Goal: Task Accomplishment & Management: Complete application form

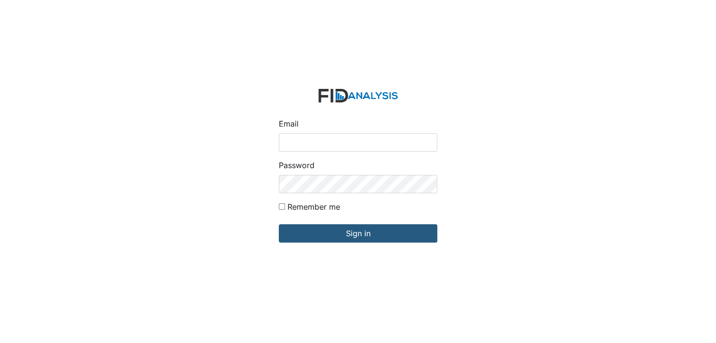
click at [300, 144] on input "Email" at bounding box center [358, 142] width 159 height 18
type input "[EMAIL_ADDRESS][DOMAIN_NAME]"
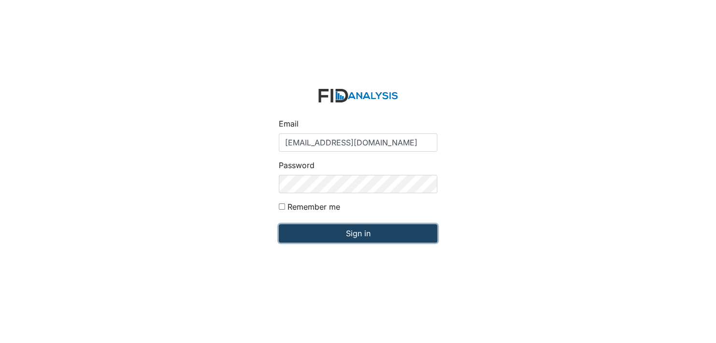
click at [371, 238] on input "Sign in" at bounding box center [358, 233] width 159 height 18
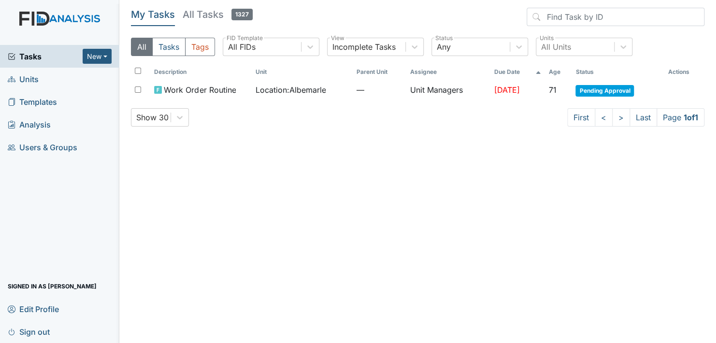
click at [62, 78] on link "Units" at bounding box center [59, 79] width 119 height 23
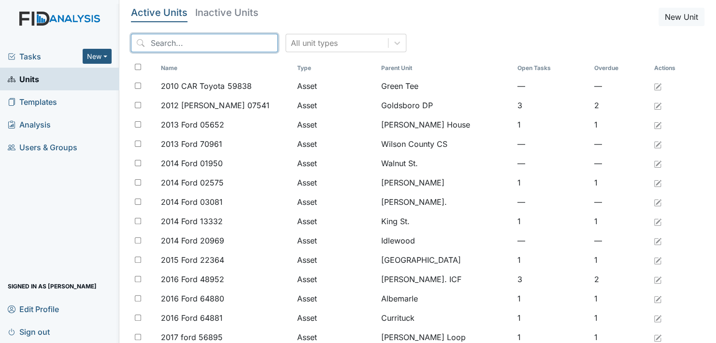
click at [167, 44] on input "search" at bounding box center [204, 43] width 147 height 18
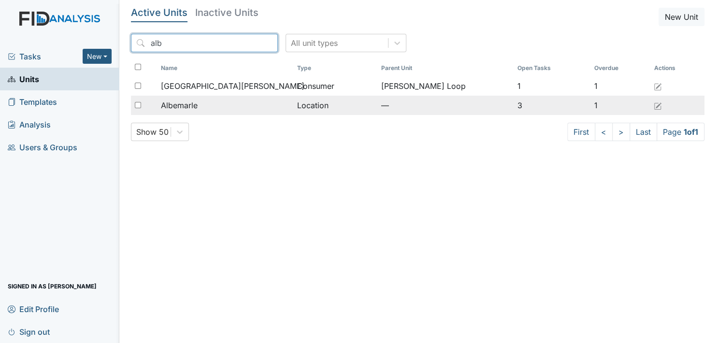
type input "alb"
click at [183, 105] on span "Albemarle" at bounding box center [179, 106] width 37 height 12
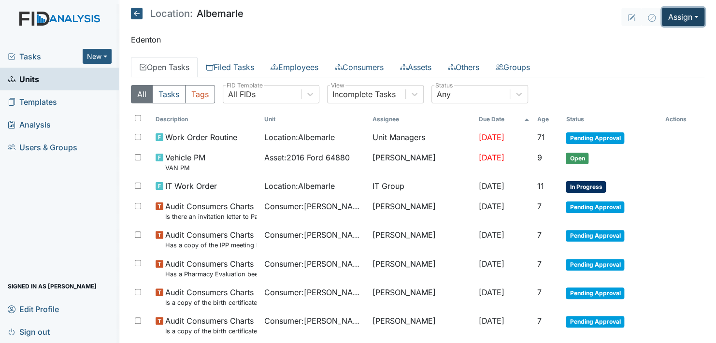
click at [688, 16] on button "Assign" at bounding box center [683, 17] width 43 height 18
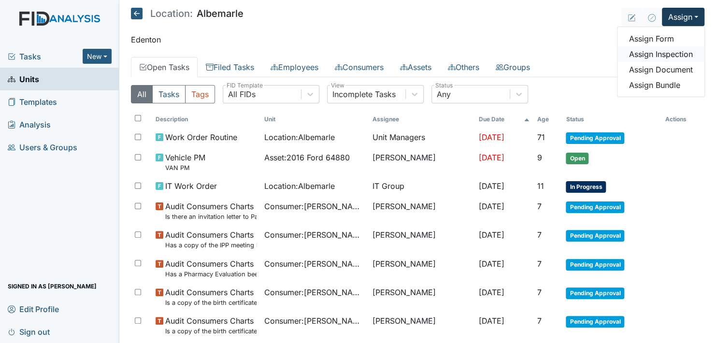
click at [678, 54] on link "Assign Inspection" at bounding box center [661, 53] width 87 height 15
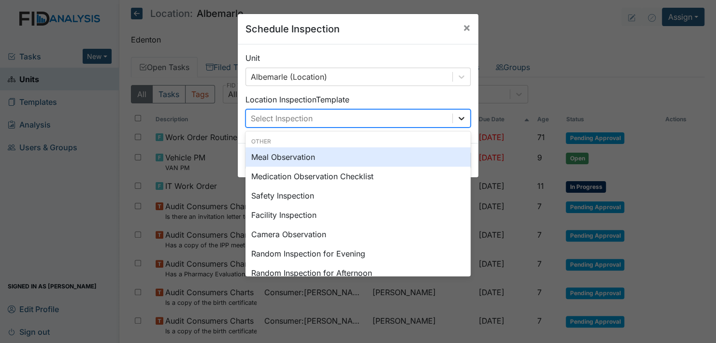
click at [460, 117] on icon at bounding box center [462, 119] width 10 height 10
click at [314, 156] on div "Meal Observation" at bounding box center [358, 156] width 225 height 19
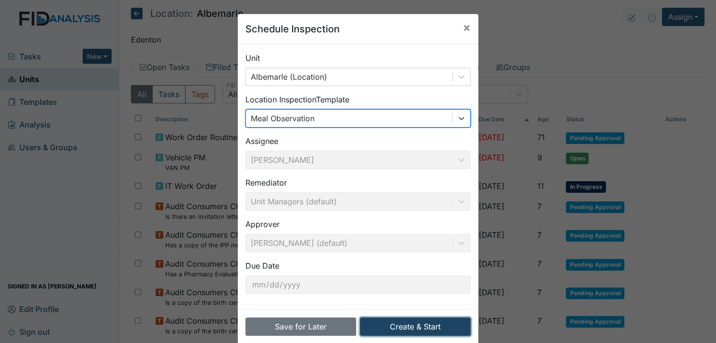
click at [413, 326] on button "Create & Start" at bounding box center [415, 327] width 111 height 18
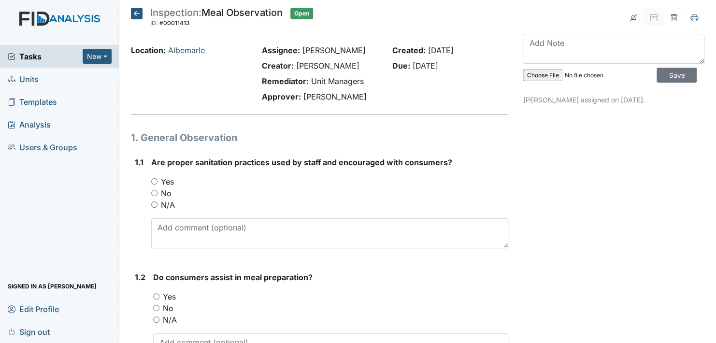
click at [152, 182] on input "Yes" at bounding box center [154, 181] width 6 height 6
radio input "true"
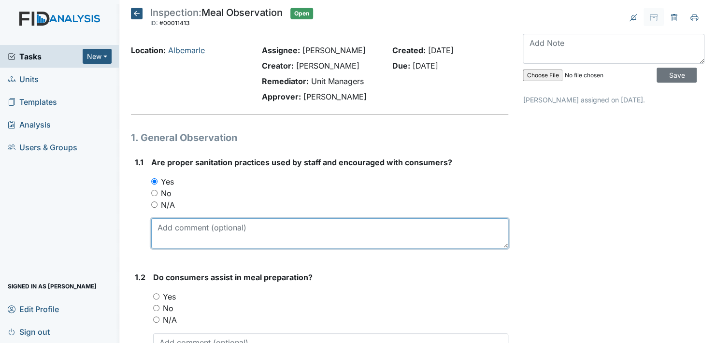
click at [195, 228] on textarea at bounding box center [329, 234] width 357 height 30
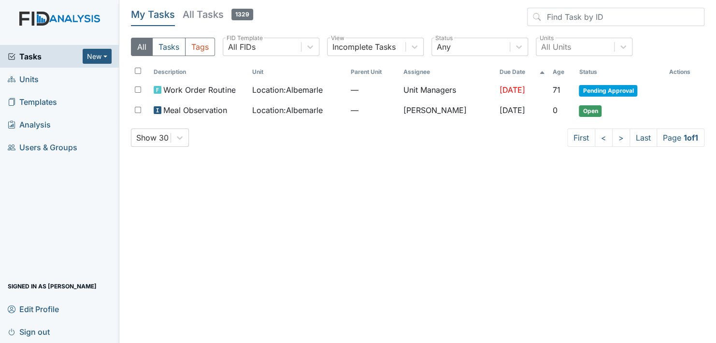
click at [52, 79] on link "Units" at bounding box center [59, 79] width 119 height 23
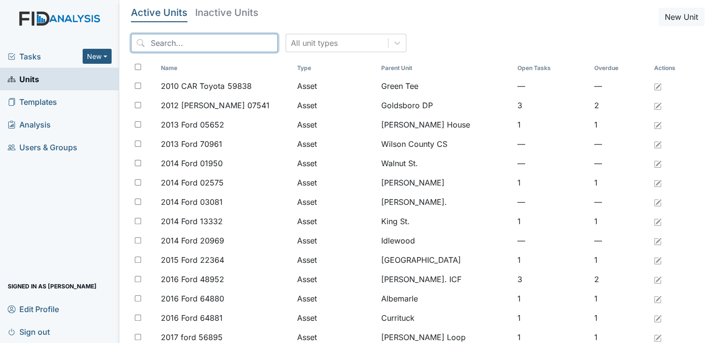
click at [169, 43] on input "search" at bounding box center [204, 43] width 147 height 18
type input "s"
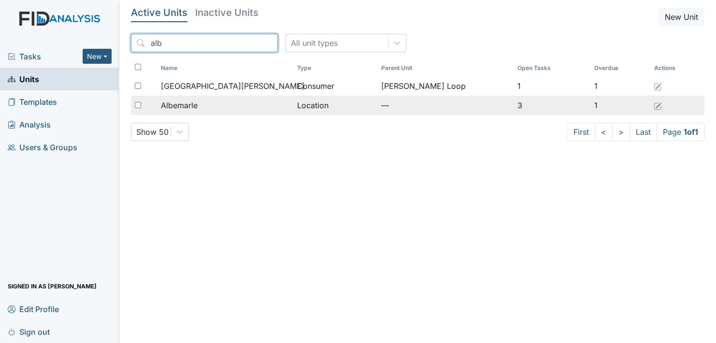
type input "alb"
click at [178, 102] on span "Albemarle" at bounding box center [179, 106] width 37 height 12
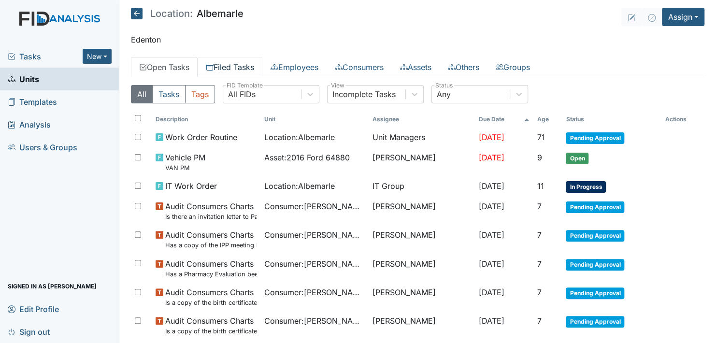
click at [235, 66] on link "Filed Tasks" at bounding box center [230, 67] width 65 height 20
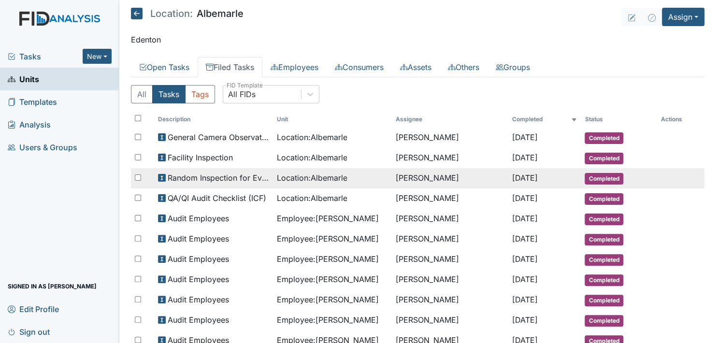
click at [596, 175] on span "Completed" at bounding box center [604, 179] width 39 height 12
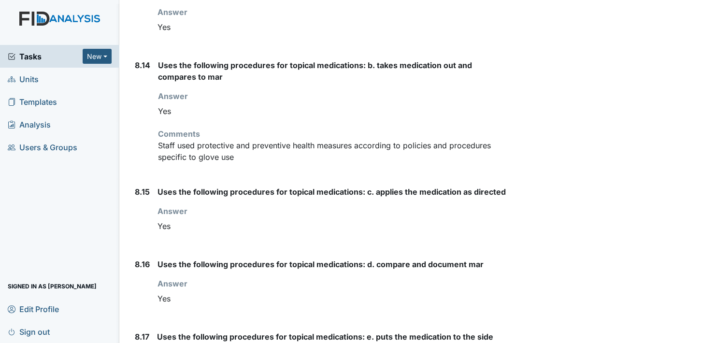
scroll to position [5463, 0]
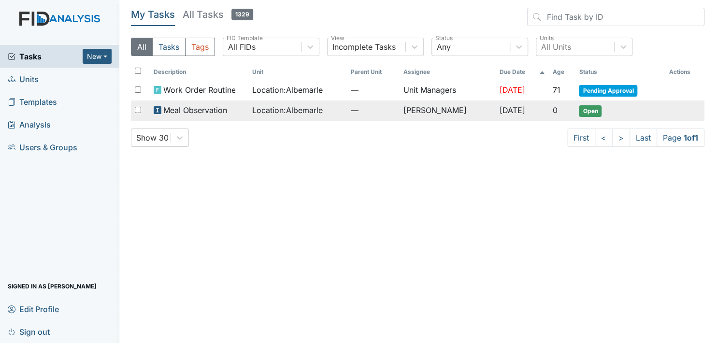
click at [592, 111] on span "Open" at bounding box center [590, 111] width 23 height 12
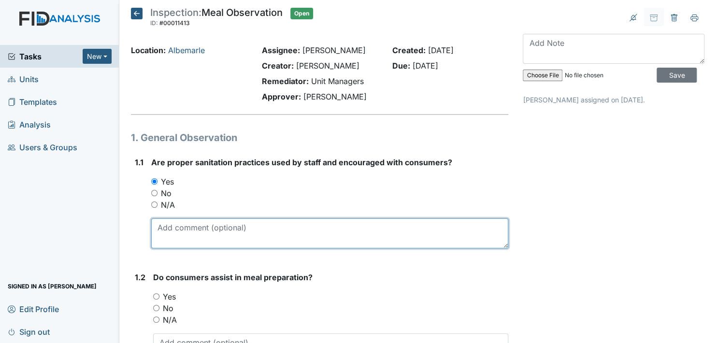
click at [170, 241] on textarea at bounding box center [329, 234] width 357 height 30
type textarea "S"
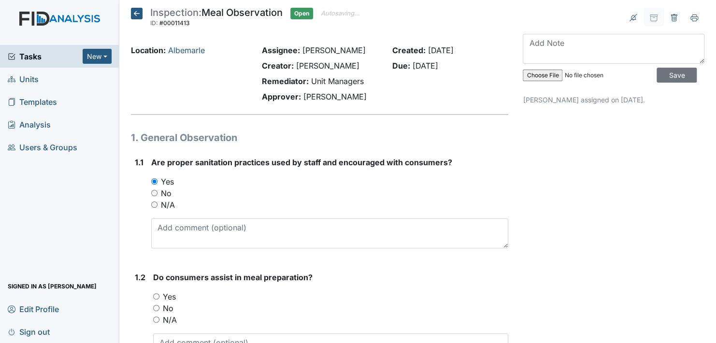
click at [137, 12] on icon at bounding box center [137, 14] width 12 height 12
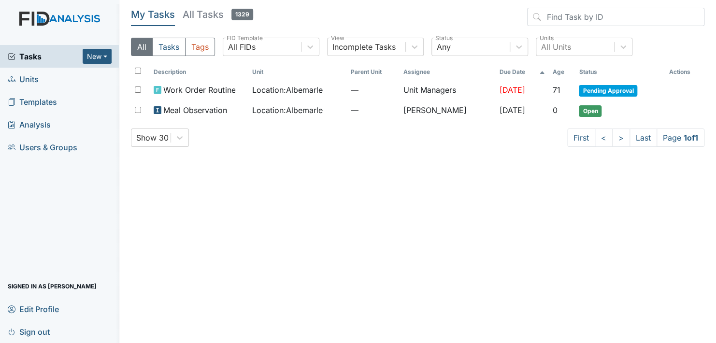
click at [54, 79] on link "Units" at bounding box center [59, 79] width 119 height 23
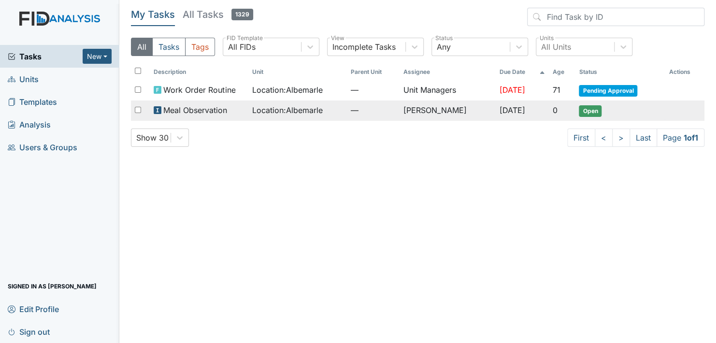
click at [592, 109] on span "Open" at bounding box center [590, 111] width 23 height 12
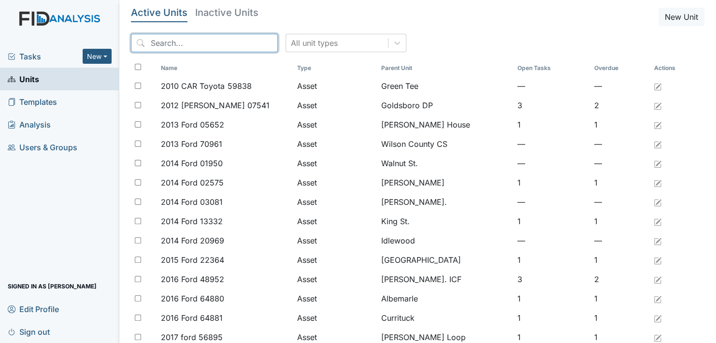
click at [175, 47] on input "search" at bounding box center [204, 43] width 147 height 18
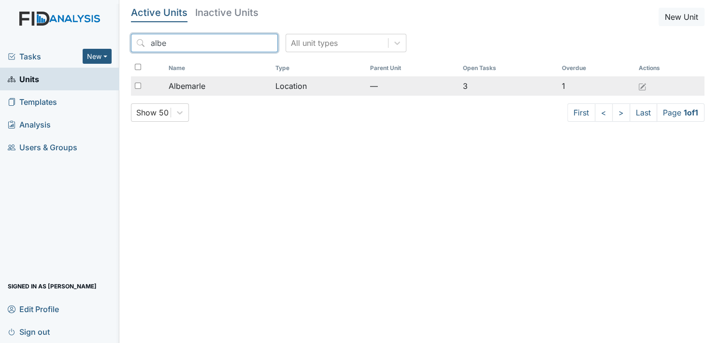
type input "albe"
click at [189, 89] on span "Albemarle" at bounding box center [187, 86] width 37 height 12
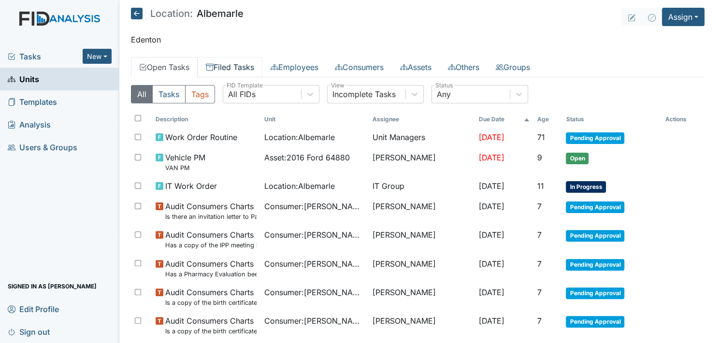
click at [231, 61] on link "Filed Tasks" at bounding box center [230, 67] width 65 height 20
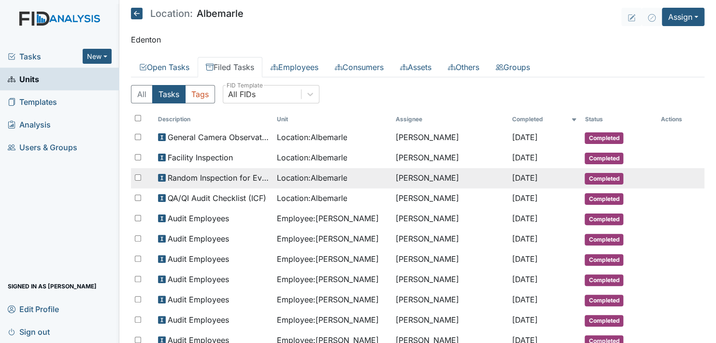
click at [595, 175] on span "Completed" at bounding box center [604, 179] width 39 height 12
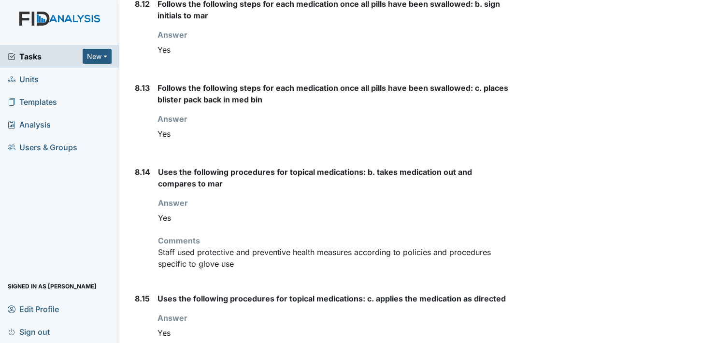
scroll to position [5366, 0]
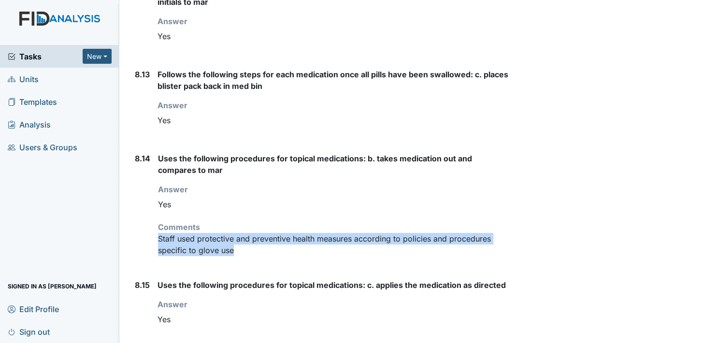
drag, startPoint x: 159, startPoint y: 227, endPoint x: 250, endPoint y: 245, distance: 93.1
click at [250, 245] on div "Uses the following procedures for topical medications: b. takes medication out …" at bounding box center [333, 208] width 350 height 111
copy p "Staff used protective and preventive health measures according to policies and …"
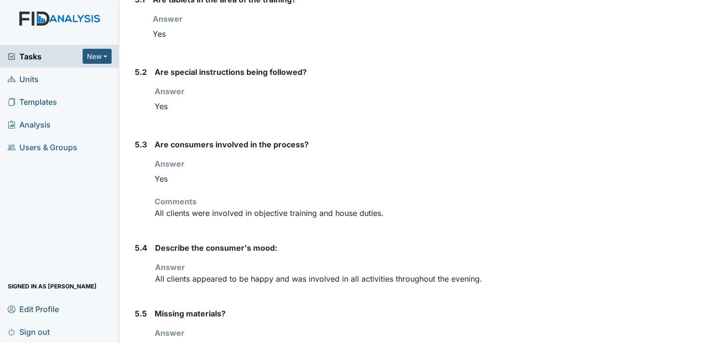
scroll to position [2804, 0]
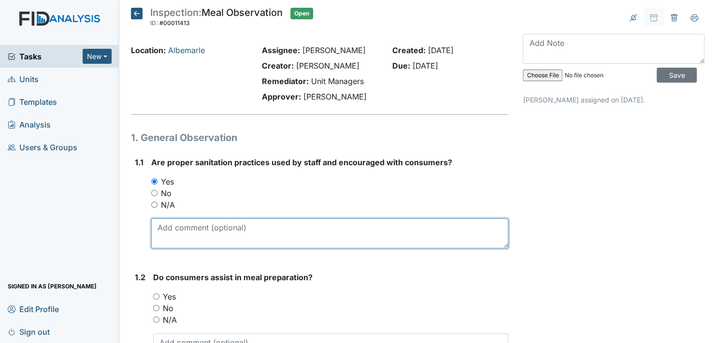
paste textarea "Staff used protective and preventive health measures according to policies and …"
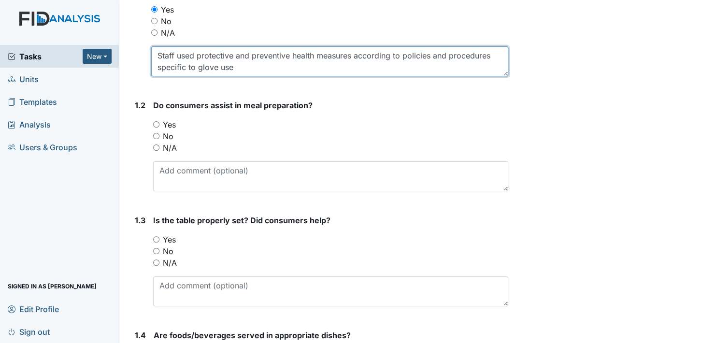
scroll to position [193, 0]
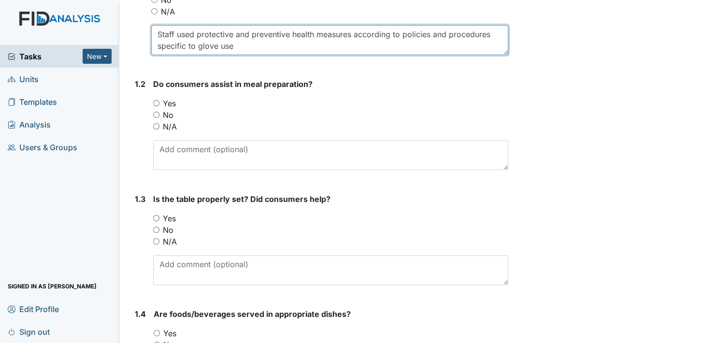
type textarea "Staff used protective and preventive health measures according to policies and …"
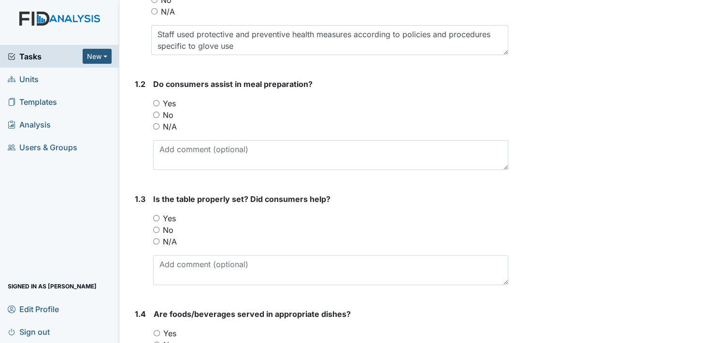
click at [156, 102] on input "Yes" at bounding box center [156, 103] width 6 height 6
radio input "true"
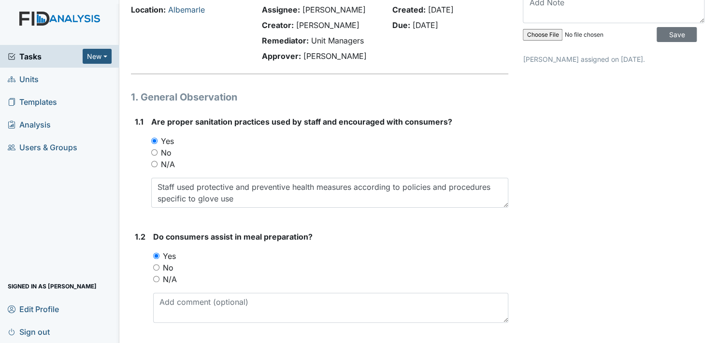
scroll to position [0, 0]
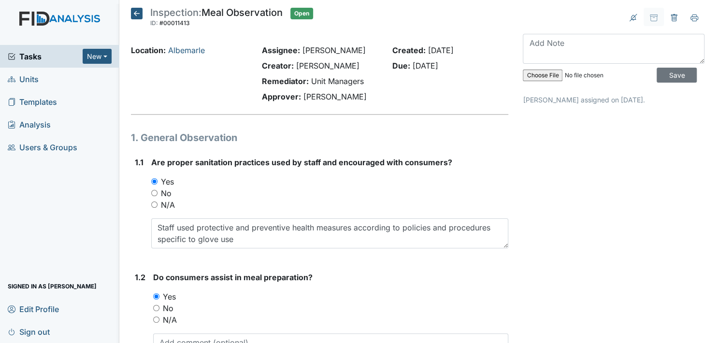
click at [137, 14] on icon at bounding box center [137, 14] width 12 height 12
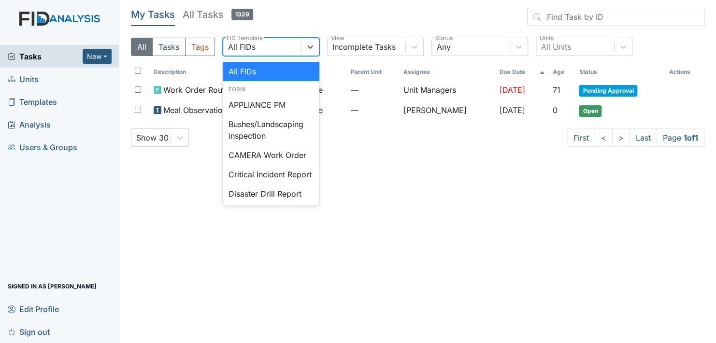
click at [242, 49] on div "All FIDs" at bounding box center [242, 47] width 28 height 12
click at [284, 22] on header "My Tasks All Tasks 1329" at bounding box center [418, 19] width 574 height 22
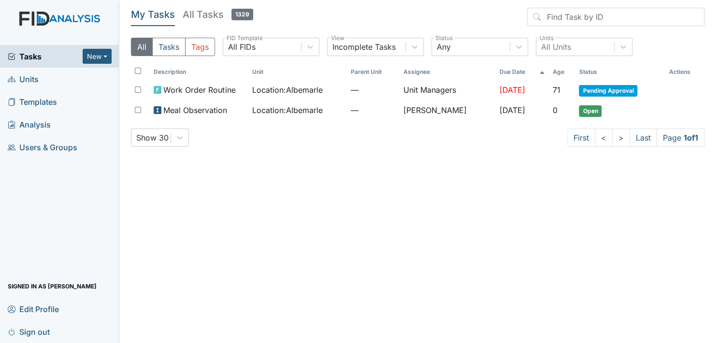
click at [41, 77] on link "Units" at bounding box center [59, 79] width 119 height 23
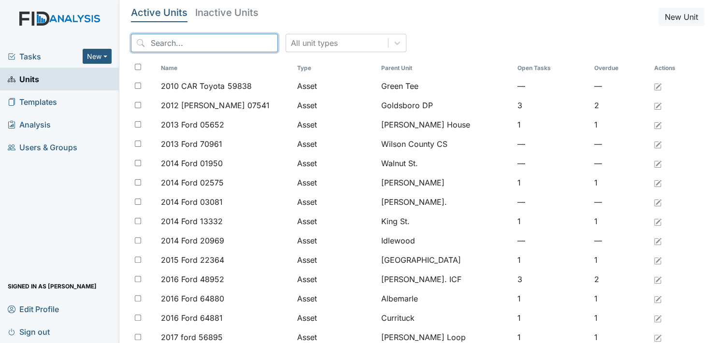
click at [167, 44] on input "search" at bounding box center [204, 43] width 147 height 18
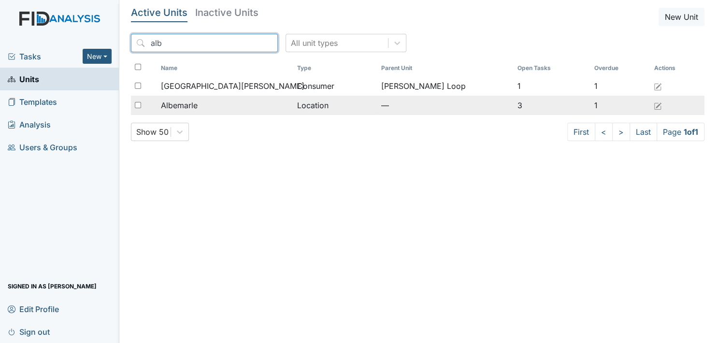
type input "alb"
click at [184, 105] on span "Albemarle" at bounding box center [179, 106] width 37 height 12
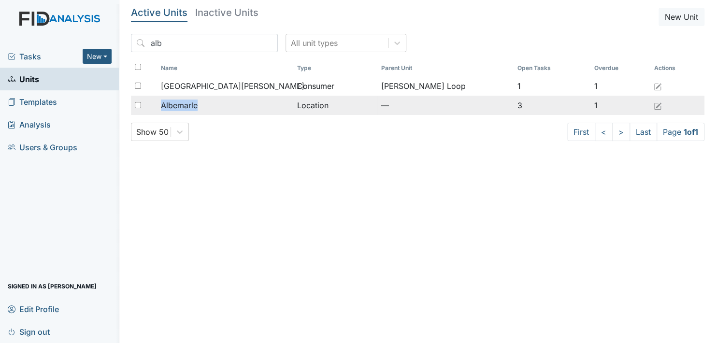
click at [184, 105] on span "Albemarle" at bounding box center [179, 106] width 37 height 12
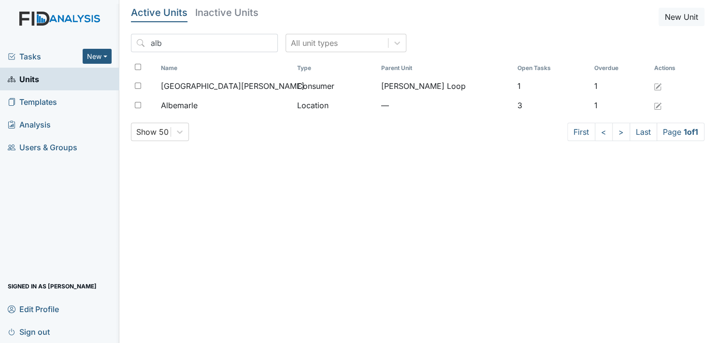
click at [338, 230] on main "Active Units Inactive Units New Unit alb All unit types Name Type Parent Unit O…" at bounding box center [417, 171] width 597 height 343
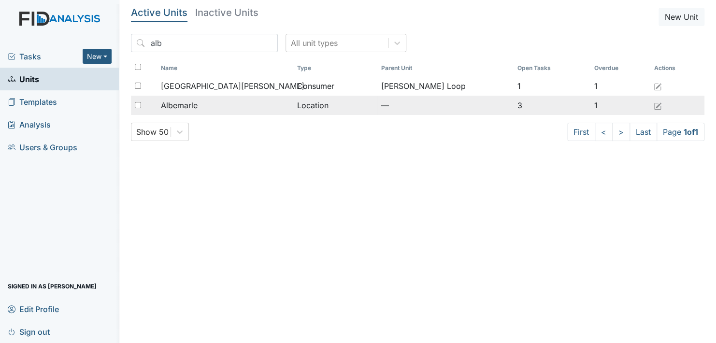
click at [192, 103] on span "Albemarle" at bounding box center [179, 106] width 37 height 12
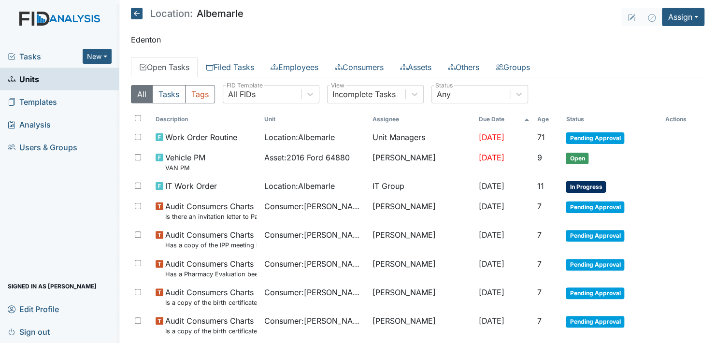
drag, startPoint x: 0, startPoint y: 0, endPoint x: 326, endPoint y: 26, distance: 327.4
click at [329, 25] on header "Location: [GEOGRAPHIC_DATA] Assign Assign Form Assign Inspection Assign Documen…" at bounding box center [418, 17] width 574 height 18
click at [252, 65] on link "Filed Tasks" at bounding box center [230, 67] width 65 height 20
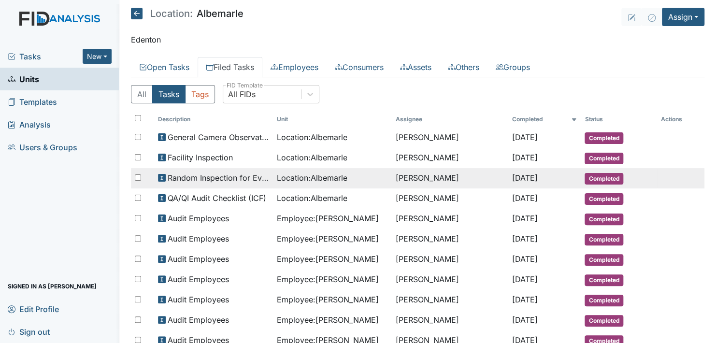
click at [602, 175] on span "Completed" at bounding box center [604, 179] width 39 height 12
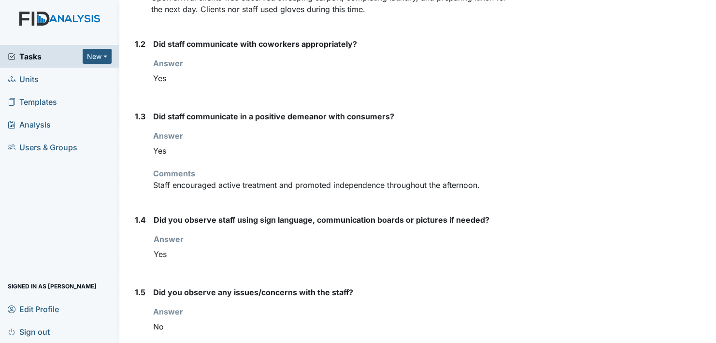
scroll to position [290, 0]
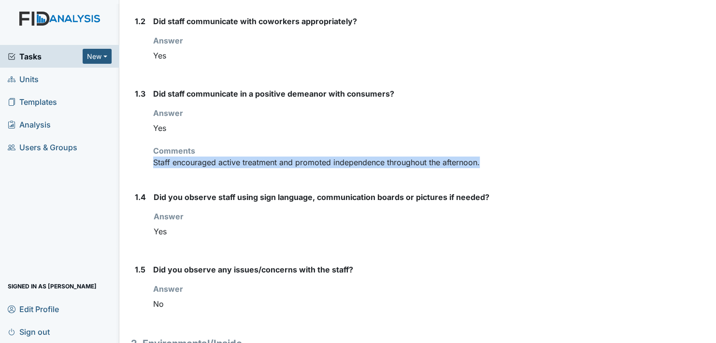
drag, startPoint x: 153, startPoint y: 157, endPoint x: 499, endPoint y: 159, distance: 346.6
click at [499, 159] on div "1.3 Did staff communicate in a positive demeanor with consumers? Answer You mus…" at bounding box center [320, 132] width 378 height 88
copy p "Staff encouraged active treatment and promoted independence throughout the afte…"
click at [380, 162] on p "Staff encouraged active treatment and promoted independence throughout the afte…" at bounding box center [330, 163] width 355 height 12
drag, startPoint x: 151, startPoint y: 160, endPoint x: 492, endPoint y: 162, distance: 340.8
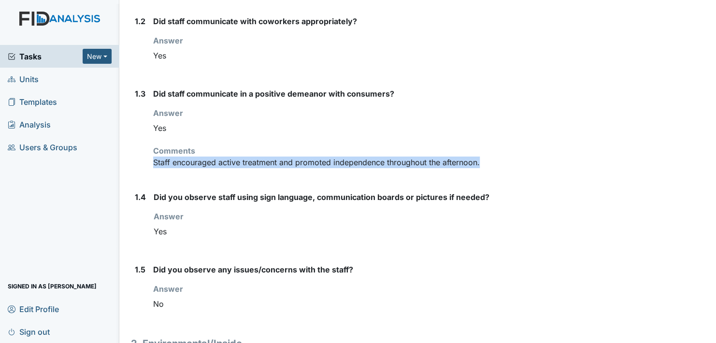
click at [492, 162] on div "1.3 Did staff communicate in a positive demeanor with consumers? Answer You mus…" at bounding box center [320, 132] width 378 height 88
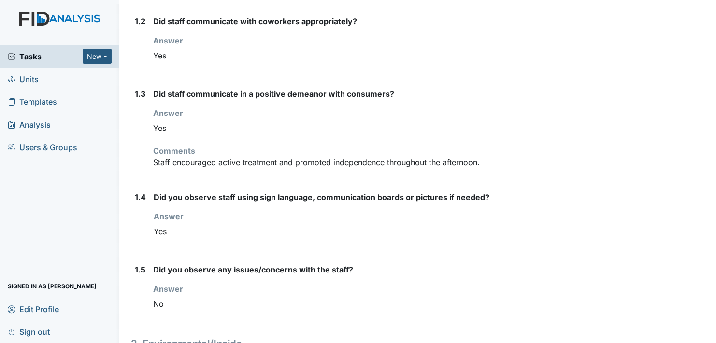
drag, startPoint x: 492, startPoint y: 162, endPoint x: 518, endPoint y: 181, distance: 31.9
drag, startPoint x: 518, startPoint y: 181, endPoint x: 482, endPoint y: 108, distance: 80.9
click at [484, 108] on div "Answer You must select one of the below options. Yes" at bounding box center [330, 122] width 355 height 30
drag, startPoint x: 155, startPoint y: 161, endPoint x: 303, endPoint y: 172, distance: 148.3
click at [303, 172] on div "Did staff communicate in a positive demeanor with consumers? Answer You must se…" at bounding box center [330, 132] width 355 height 88
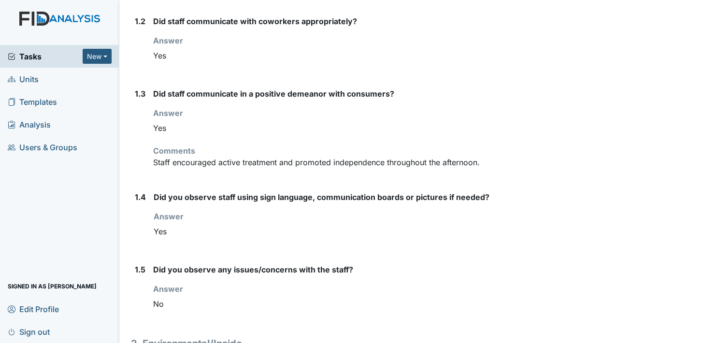
drag, startPoint x: 303, startPoint y: 172, endPoint x: 365, endPoint y: 133, distance: 72.7
click at [387, 123] on div "Yes" at bounding box center [330, 128] width 355 height 18
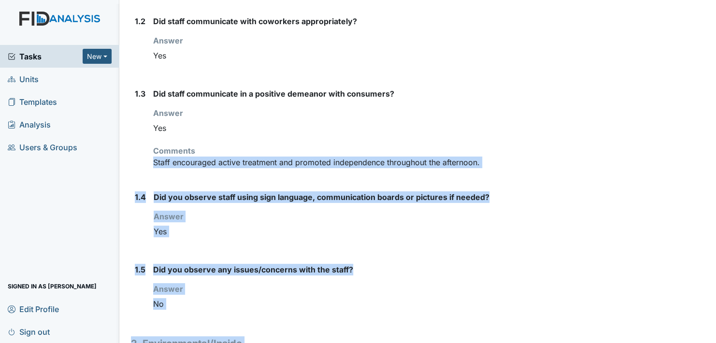
drag, startPoint x: 153, startPoint y: 160, endPoint x: 556, endPoint y: 150, distance: 403.8
click at [502, 274] on strong "Did you observe any issues/concerns with the staff?" at bounding box center [330, 270] width 355 height 12
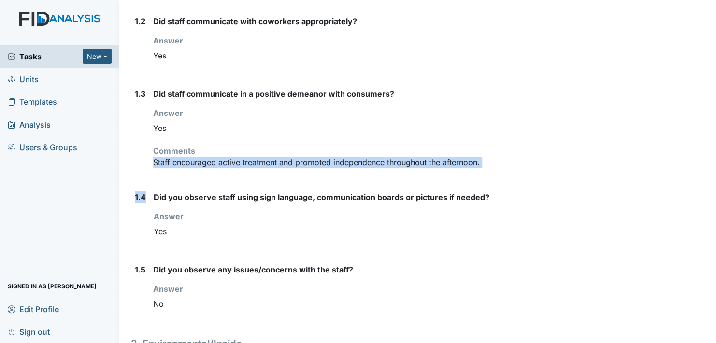
drag, startPoint x: 152, startPoint y: 160, endPoint x: 457, endPoint y: 180, distance: 305.7
copy form "Staff encouraged active treatment and promoted independence throughout the afte…"
click at [138, 196] on label "1.4" at bounding box center [140, 197] width 11 height 12
drag, startPoint x: 154, startPoint y: 161, endPoint x: 223, endPoint y: 184, distance: 72.6
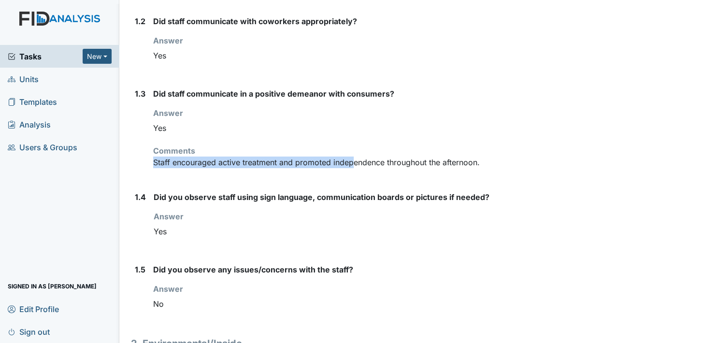
click at [335, 171] on div "Did staff communicate in a positive demeanor with consumers? Answer You must se…" at bounding box center [330, 132] width 355 height 88
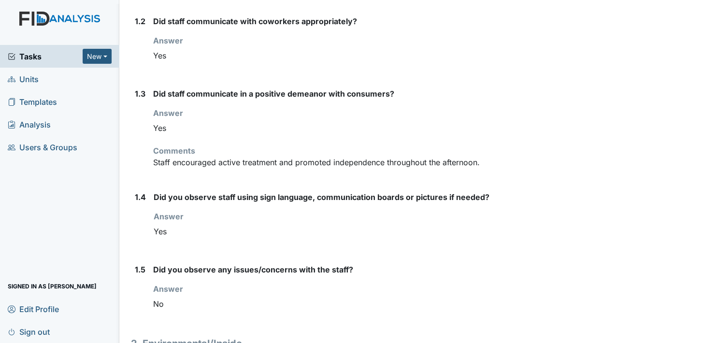
drag, startPoint x: 223, startPoint y: 184, endPoint x: 218, endPoint y: 186, distance: 5.2
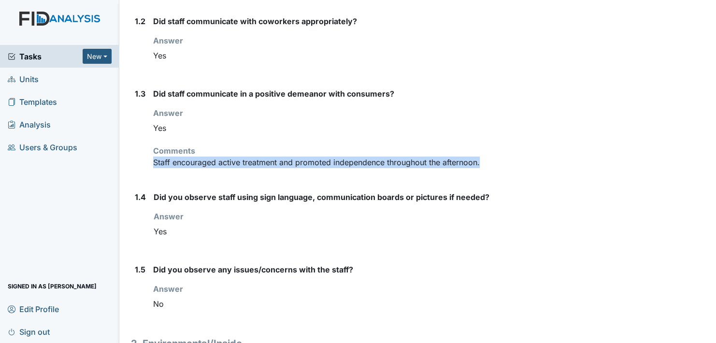
drag, startPoint x: 153, startPoint y: 160, endPoint x: 502, endPoint y: 162, distance: 349.0
click at [502, 162] on div "1.3 Did staff communicate in a positive demeanor with consumers? Answer You mus…" at bounding box center [320, 132] width 378 height 88
copy p "Staff encouraged active treatment and promoted independence throughout the afte…"
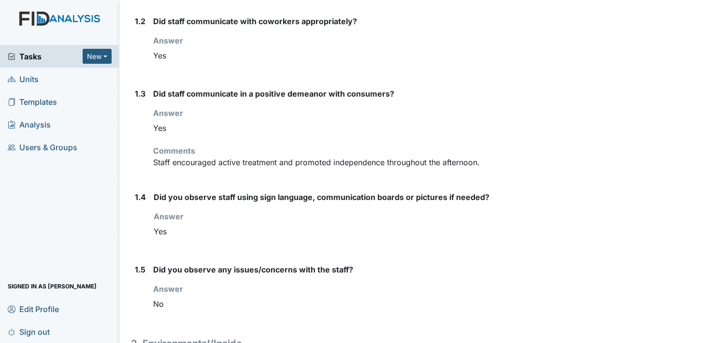
drag, startPoint x: 526, startPoint y: 135, endPoint x: 331, endPoint y: 132, distance: 195.3
click at [336, 128] on div "Yes" at bounding box center [330, 128] width 355 height 18
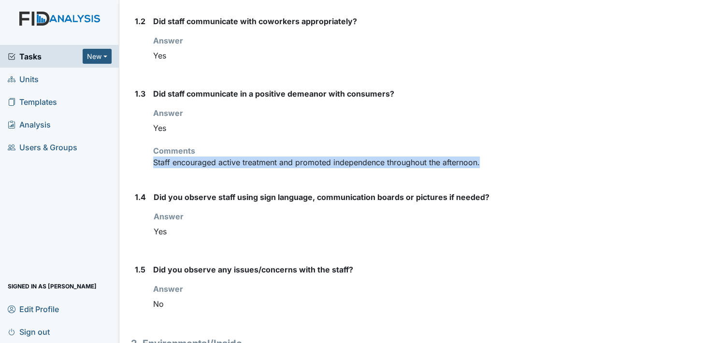
drag, startPoint x: 153, startPoint y: 160, endPoint x: 503, endPoint y: 161, distance: 350.0
click at [503, 161] on p "Staff encouraged active treatment and promoted independence throughout the afte…" at bounding box center [330, 163] width 355 height 12
copy p "Staff encouraged active treatment and promoted independence throughout the afte…"
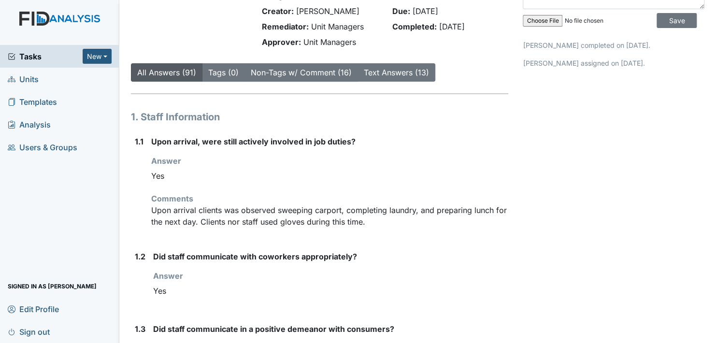
scroll to position [0, 0]
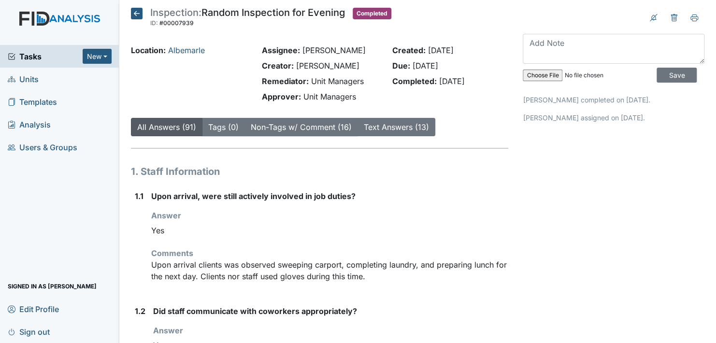
click at [134, 12] on icon at bounding box center [137, 14] width 12 height 12
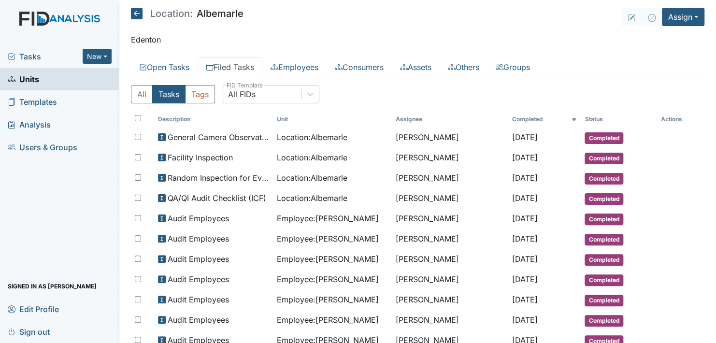
click at [136, 17] on icon at bounding box center [137, 14] width 12 height 12
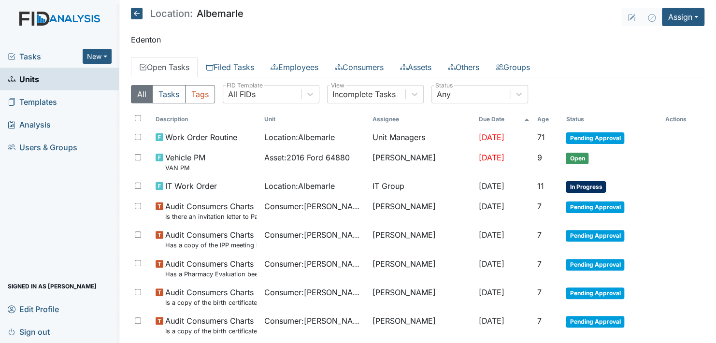
click at [176, 65] on link "Open Tasks" at bounding box center [164, 67] width 67 height 20
click at [168, 65] on link "Open Tasks" at bounding box center [164, 67] width 67 height 20
click at [169, 64] on link "Open Tasks" at bounding box center [164, 67] width 67 height 20
click at [145, 67] on icon at bounding box center [143, 67] width 8 height 8
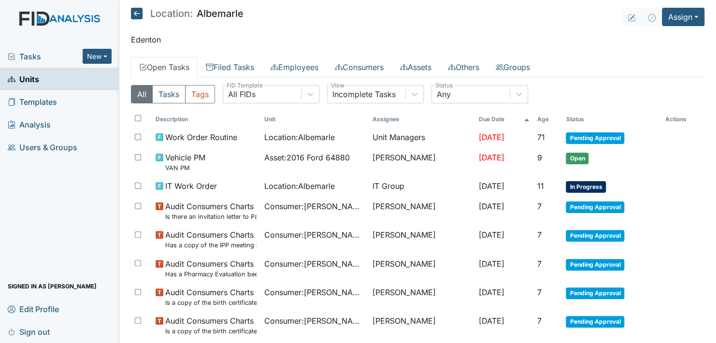
click at [94, 74] on link "Units" at bounding box center [59, 79] width 119 height 23
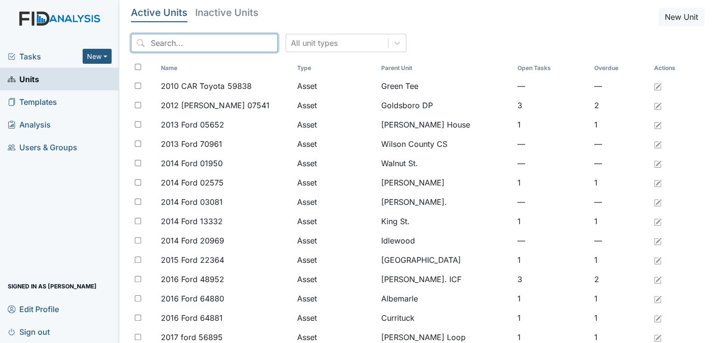
click at [168, 42] on input "search" at bounding box center [204, 43] width 147 height 18
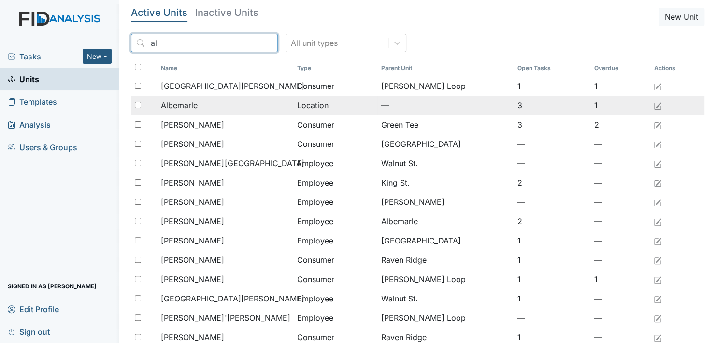
type input "al"
click at [188, 100] on span "Albemarle" at bounding box center [179, 106] width 37 height 12
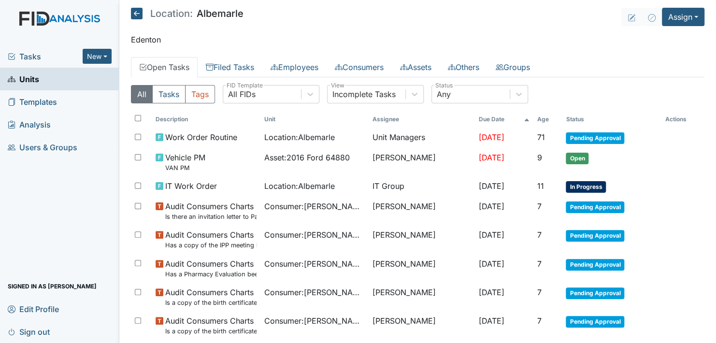
click at [169, 65] on link "Open Tasks" at bounding box center [164, 67] width 67 height 20
click at [167, 92] on button "Tasks" at bounding box center [168, 94] width 33 height 18
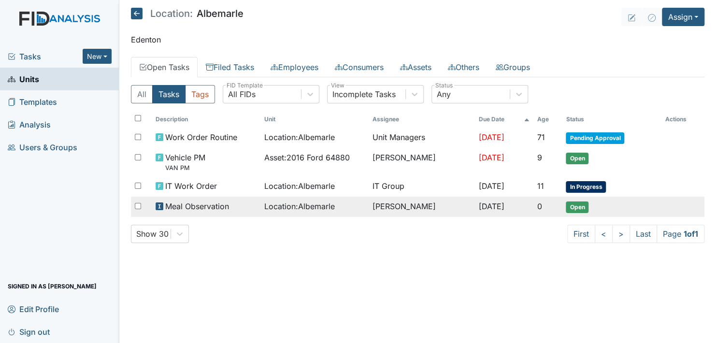
click at [580, 206] on span "Open" at bounding box center [577, 208] width 23 height 12
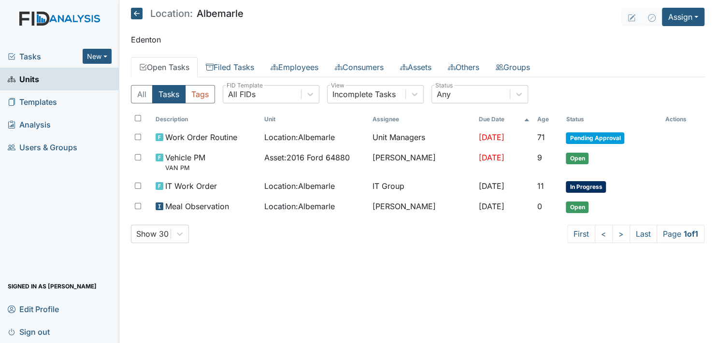
click at [74, 78] on link "Units" at bounding box center [59, 79] width 119 height 23
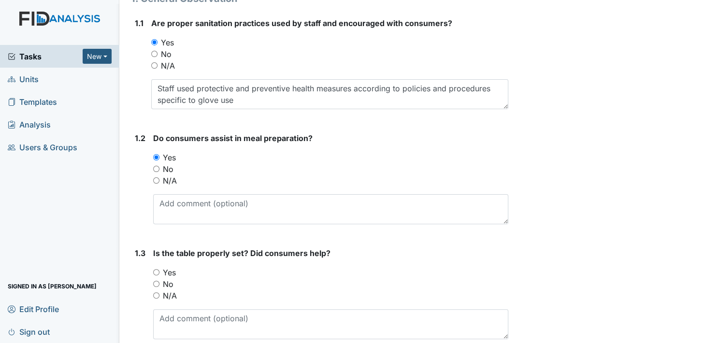
scroll to position [145, 0]
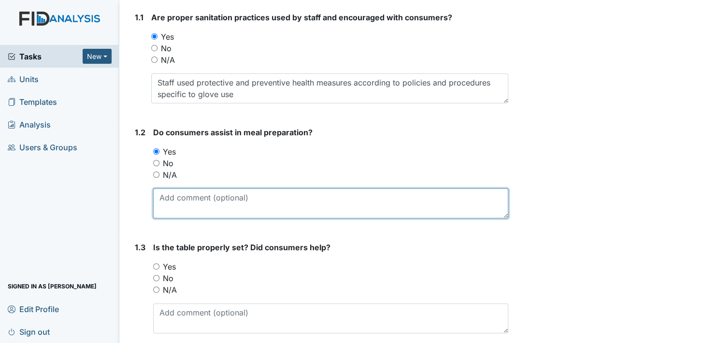
paste textarea "Staff encouraged active treatment and promoted independence throughout the afte…"
click at [177, 210] on textarea "Staff encouraged active treatment and promoted independence throughout the afte…" at bounding box center [330, 204] width 355 height 30
click at [485, 197] on textarea "Staff encouraged active treatment and promoted independence throughout the afte…" at bounding box center [330, 204] width 355 height 30
drag, startPoint x: 484, startPoint y: 198, endPoint x: 489, endPoint y: 199, distance: 4.9
click at [484, 198] on textarea "Staff encouraged active treatment and promoted independence throughout the meal." at bounding box center [330, 204] width 355 height 30
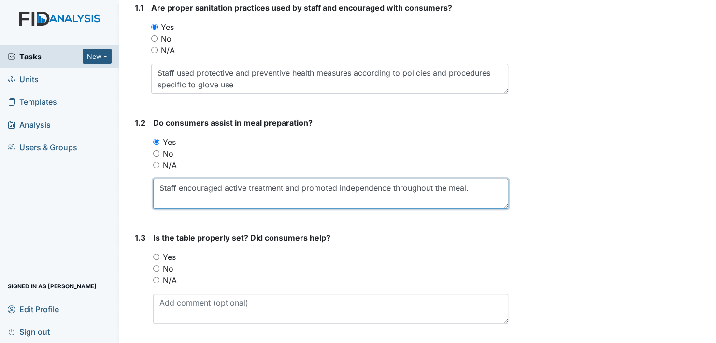
scroll to position [193, 0]
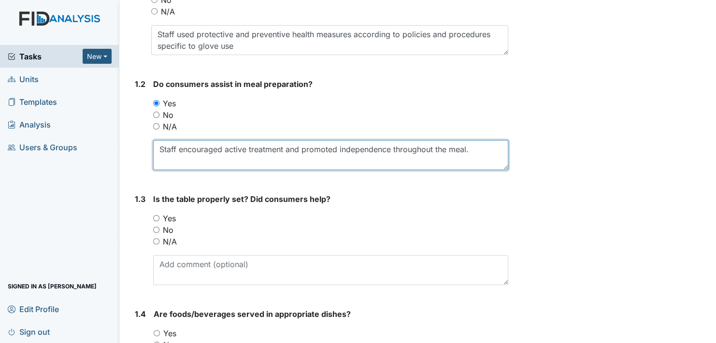
type textarea "Staff encouraged active treatment and promoted independence throughout the meal."
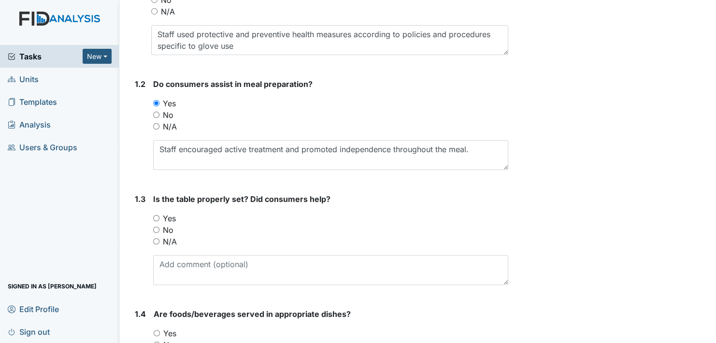
click at [156, 216] on input "Yes" at bounding box center [156, 218] width 6 height 6
radio input "true"
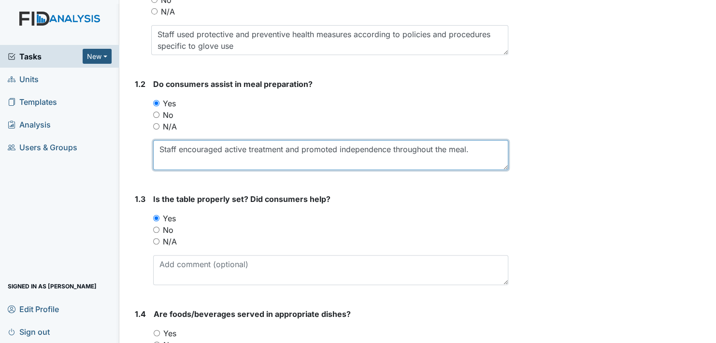
drag, startPoint x: 161, startPoint y: 149, endPoint x: 470, endPoint y: 191, distance: 312.2
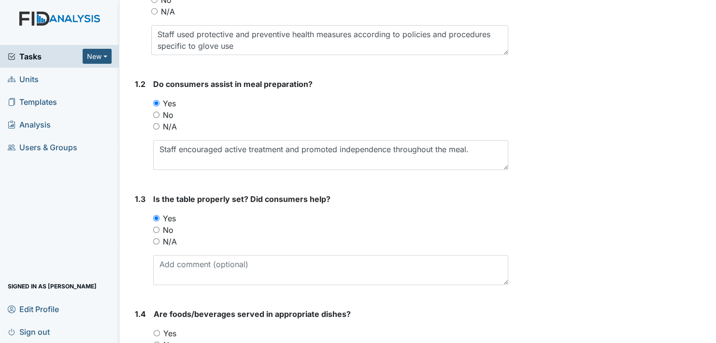
drag, startPoint x: 493, startPoint y: 202, endPoint x: 418, endPoint y: 200, distance: 75.0
click at [419, 202] on strong "Is the table properly set? Did consumers help?" at bounding box center [330, 199] width 355 height 12
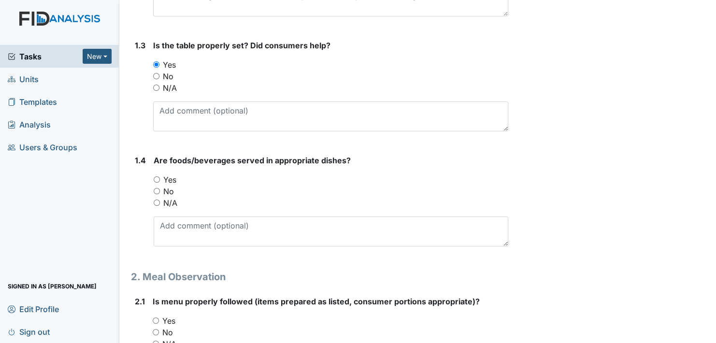
scroll to position [290, 0]
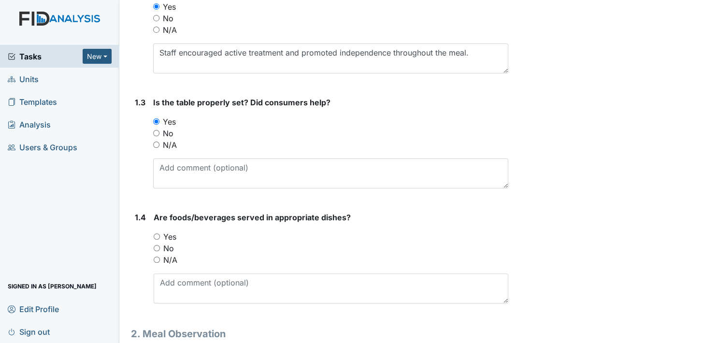
click at [156, 236] on input "Yes" at bounding box center [157, 236] width 6 height 6
radio input "true"
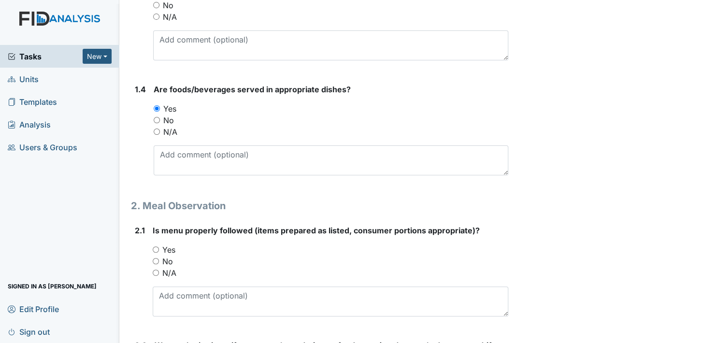
scroll to position [435, 0]
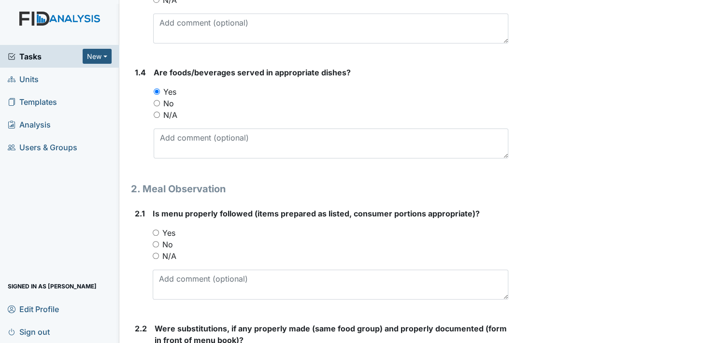
click at [154, 230] on input "Yes" at bounding box center [156, 233] width 6 height 6
radio input "true"
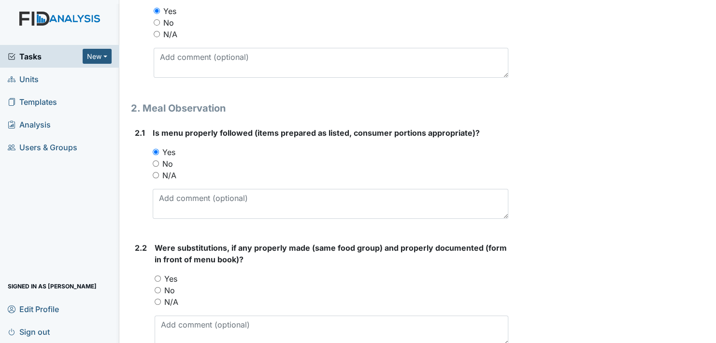
scroll to position [532, 0]
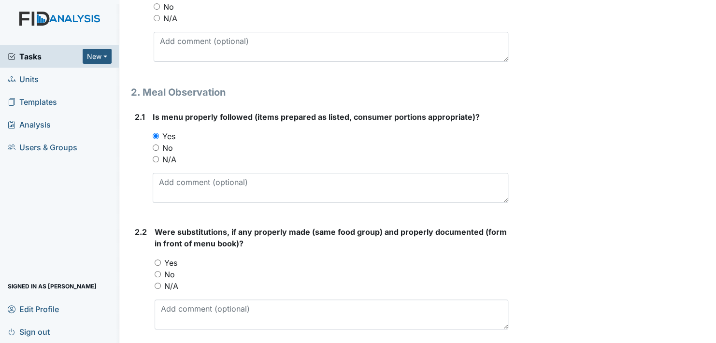
click at [158, 285] on input "N/A" at bounding box center [158, 286] width 6 height 6
radio input "true"
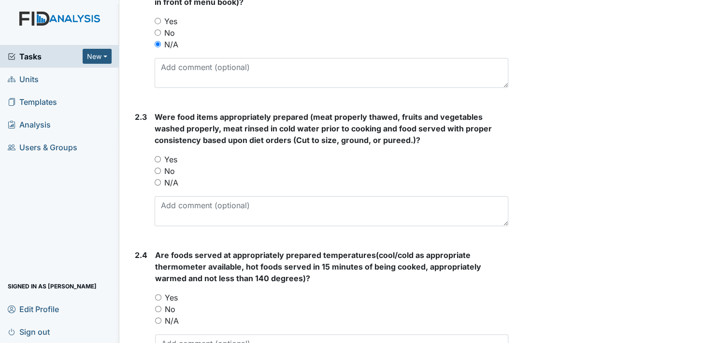
scroll to position [725, 0]
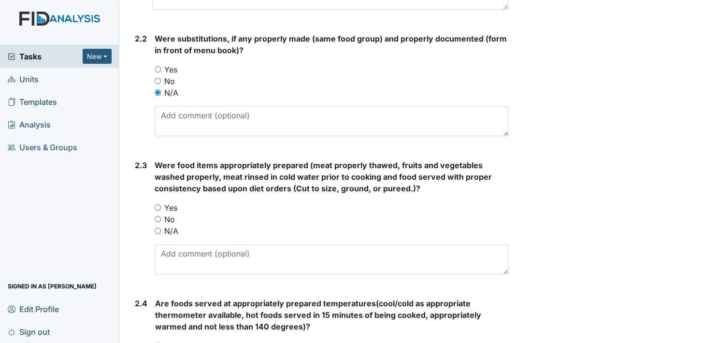
click at [155, 204] on input "Yes" at bounding box center [158, 207] width 6 height 6
radio input "true"
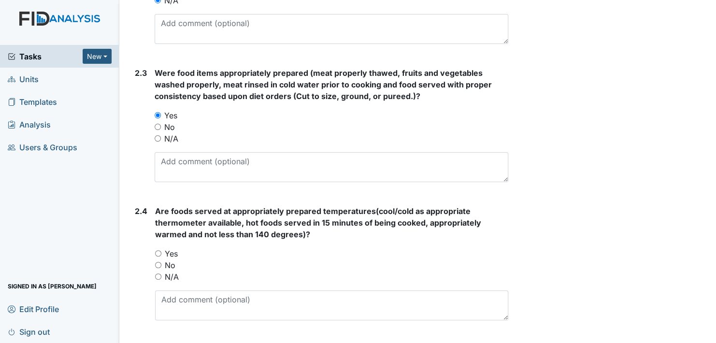
scroll to position [870, 0]
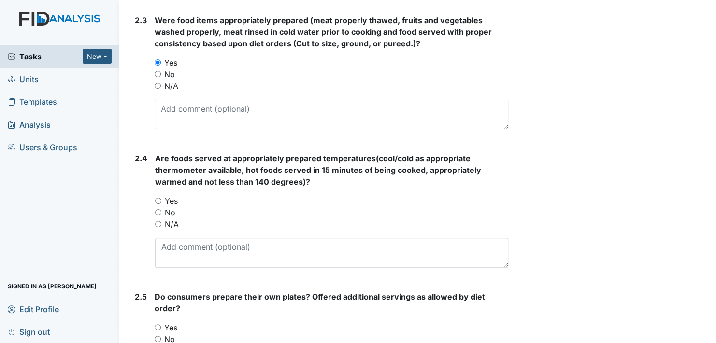
click at [158, 198] on input "Yes" at bounding box center [158, 201] width 6 height 6
radio input "true"
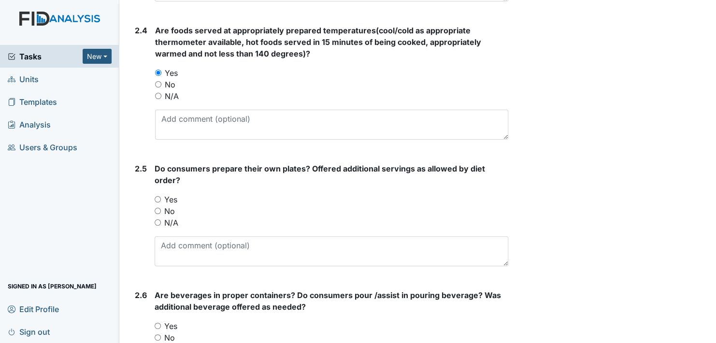
scroll to position [1015, 0]
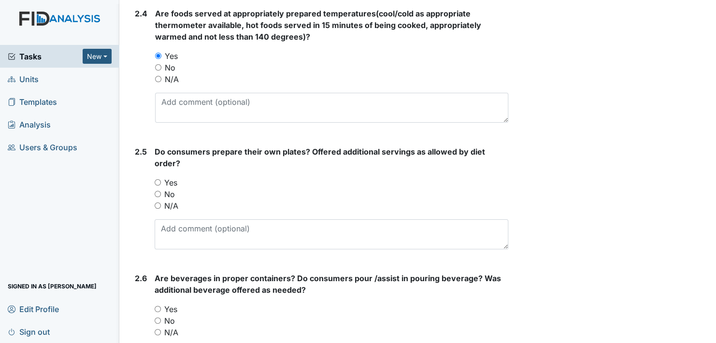
click at [156, 180] on input "Yes" at bounding box center [158, 182] width 6 height 6
radio input "true"
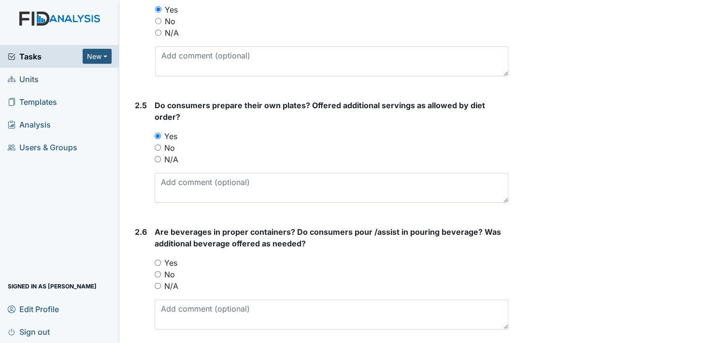
scroll to position [1160, 0]
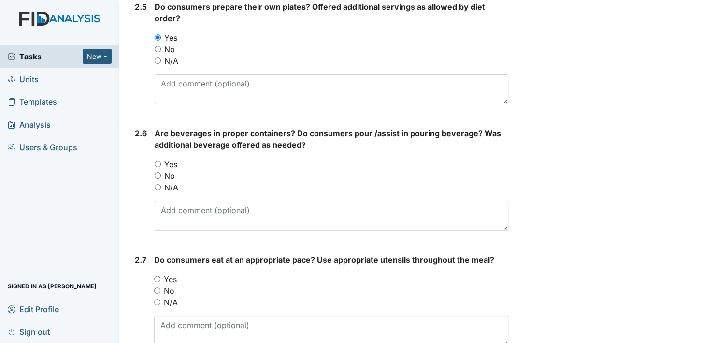
click at [167, 164] on label "Yes" at bounding box center [170, 165] width 13 height 12
click at [161, 164] on input "Yes" at bounding box center [158, 164] width 6 height 6
radio input "true"
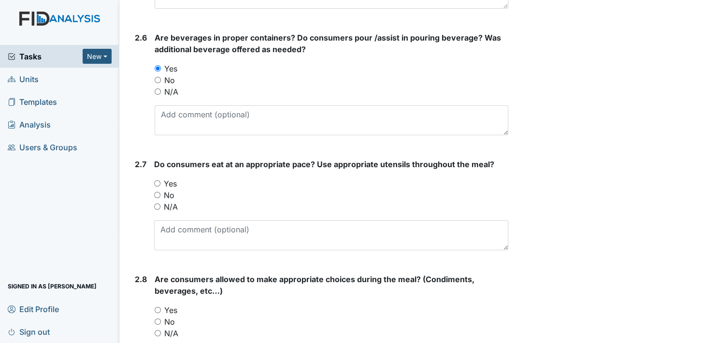
scroll to position [1257, 0]
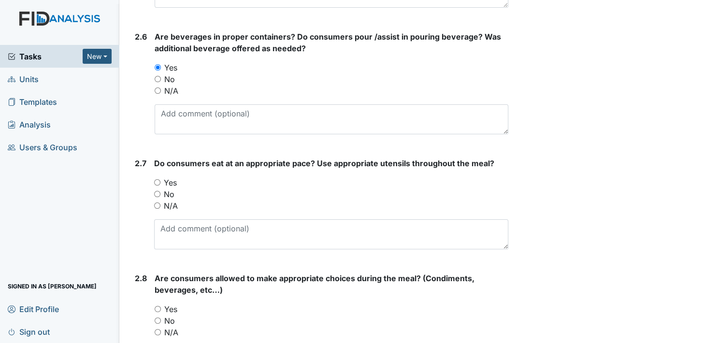
drag, startPoint x: 155, startPoint y: 177, endPoint x: 165, endPoint y: 181, distance: 11.3
click at [155, 179] on input "Yes" at bounding box center [157, 182] width 6 height 6
radio input "true"
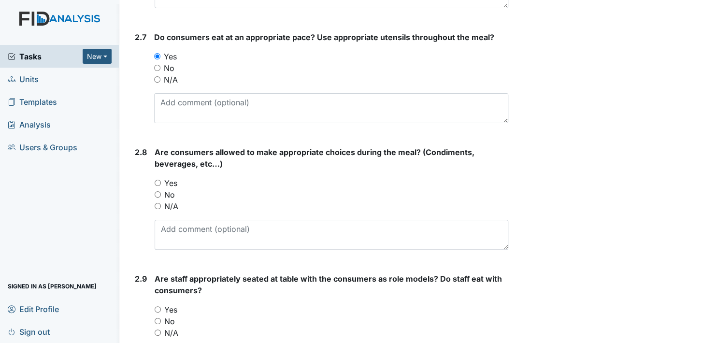
scroll to position [1402, 0]
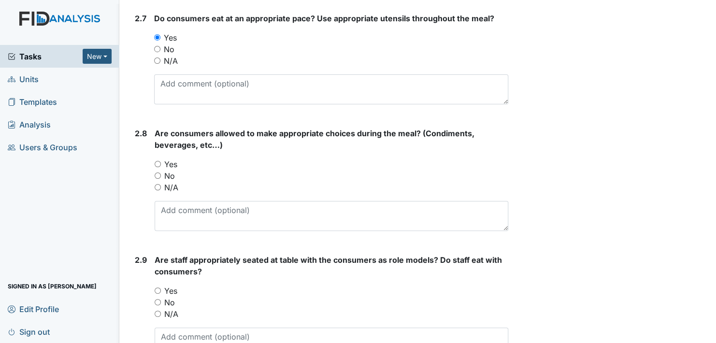
click at [157, 161] on input "Yes" at bounding box center [158, 164] width 6 height 6
radio input "true"
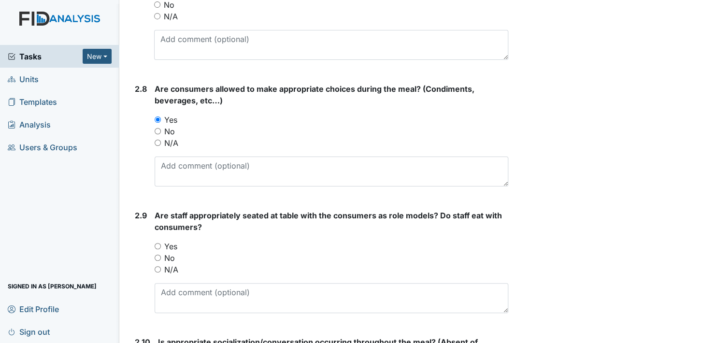
scroll to position [1499, 0]
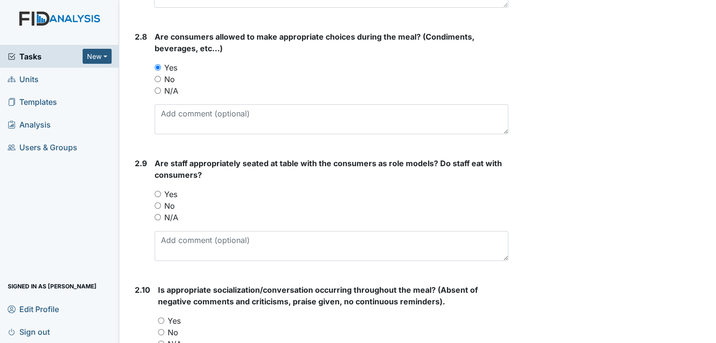
drag, startPoint x: 157, startPoint y: 190, endPoint x: 170, endPoint y: 191, distance: 13.2
click at [157, 191] on input "Yes" at bounding box center [158, 194] width 6 height 6
radio input "true"
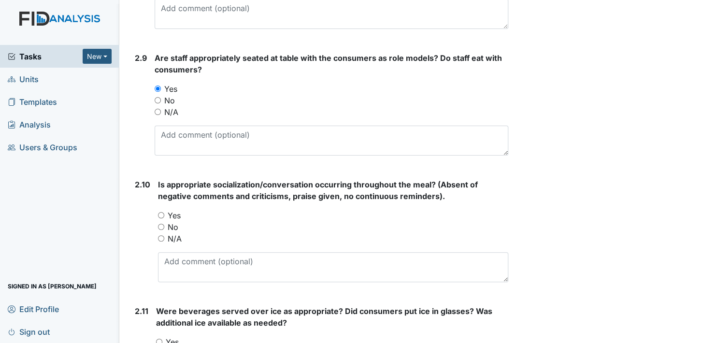
scroll to position [1644, 0]
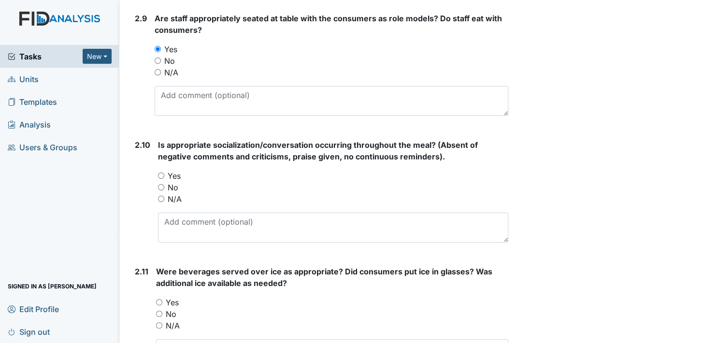
click at [163, 173] on input "Yes" at bounding box center [161, 176] width 6 height 6
radio input "true"
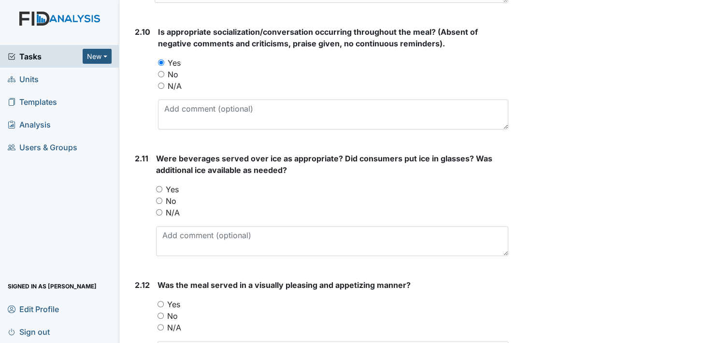
scroll to position [1789, 0]
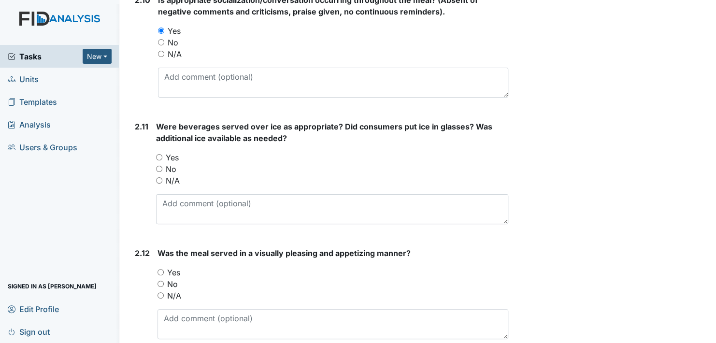
click at [164, 152] on div "Yes" at bounding box center [332, 158] width 352 height 12
drag, startPoint x: 157, startPoint y: 153, endPoint x: 169, endPoint y: 157, distance: 12.1
click at [157, 154] on input "Yes" at bounding box center [159, 157] width 6 height 6
radio input "true"
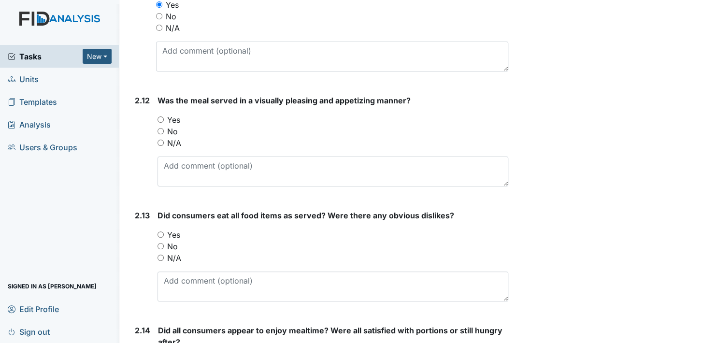
scroll to position [1982, 0]
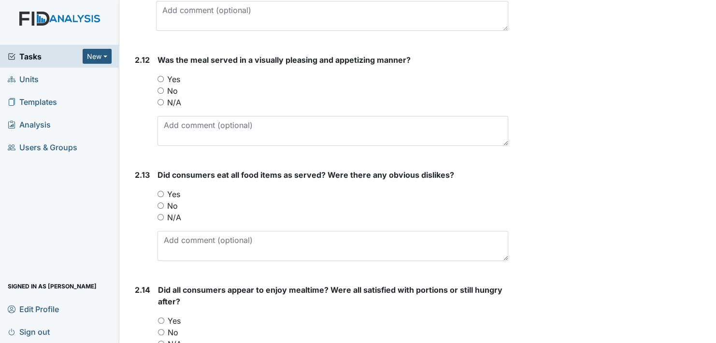
click at [161, 76] on input "Yes" at bounding box center [161, 79] width 6 height 6
radio input "true"
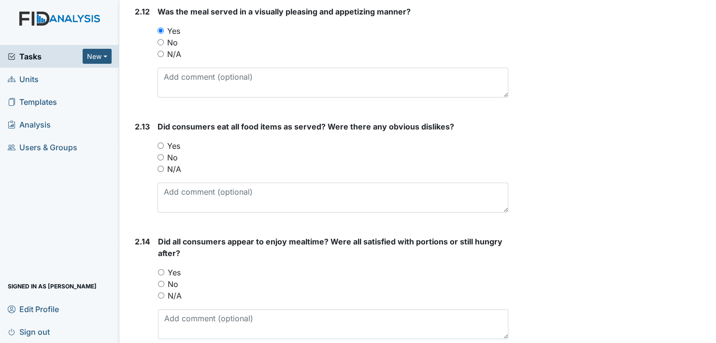
click at [161, 269] on input "Yes" at bounding box center [161, 272] width 6 height 6
radio input "true"
click at [161, 143] on input "Yes" at bounding box center [161, 146] width 6 height 6
radio input "true"
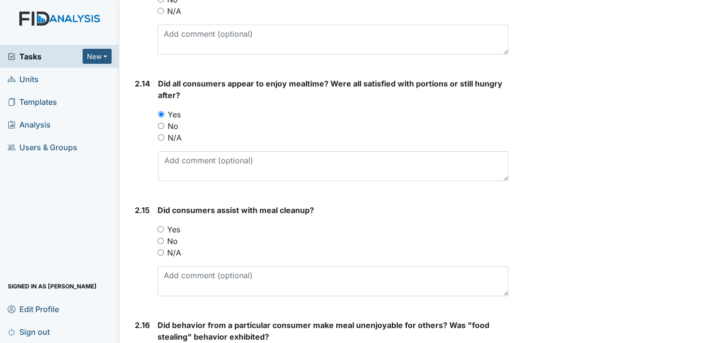
scroll to position [2224, 0]
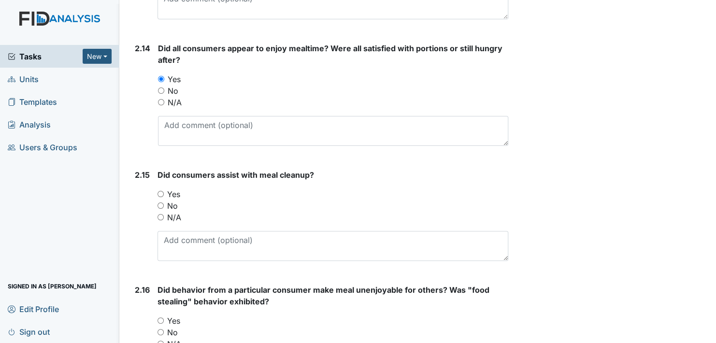
click at [160, 191] on input "Yes" at bounding box center [161, 194] width 6 height 6
radio input "true"
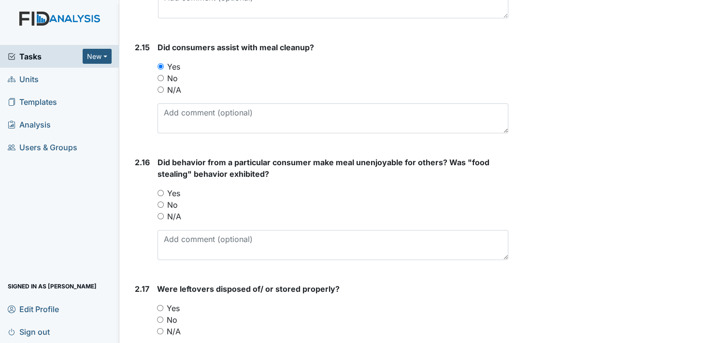
scroll to position [2369, 0]
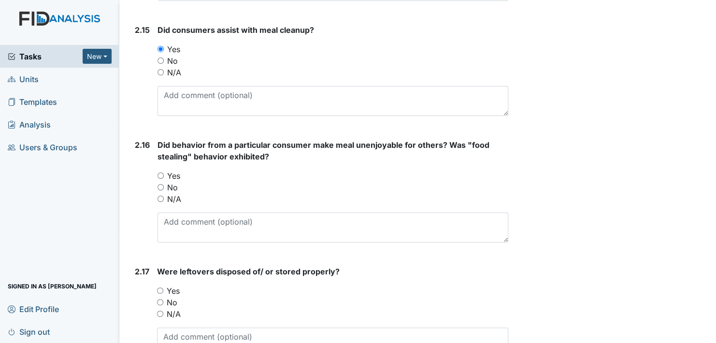
click at [160, 184] on input "No" at bounding box center [161, 187] width 6 height 6
radio input "true"
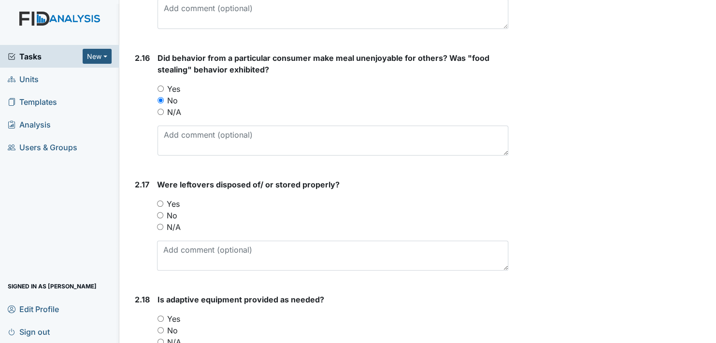
scroll to position [2466, 0]
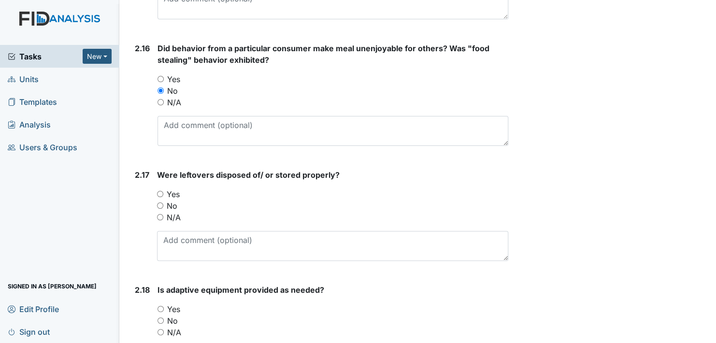
click at [160, 191] on input "Yes" at bounding box center [160, 194] width 6 height 6
radio input "true"
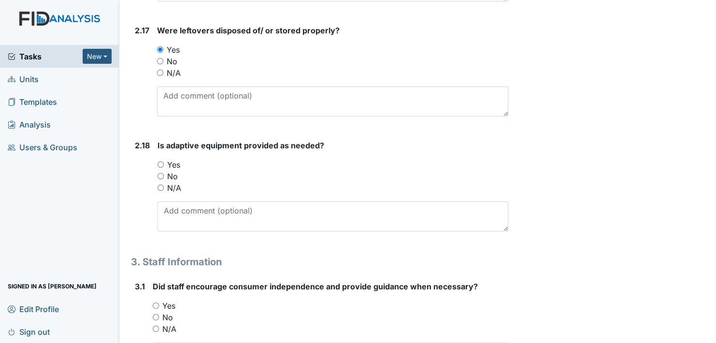
scroll to position [2611, 0]
click at [161, 161] on input "Yes" at bounding box center [161, 164] width 6 height 6
radio input "true"
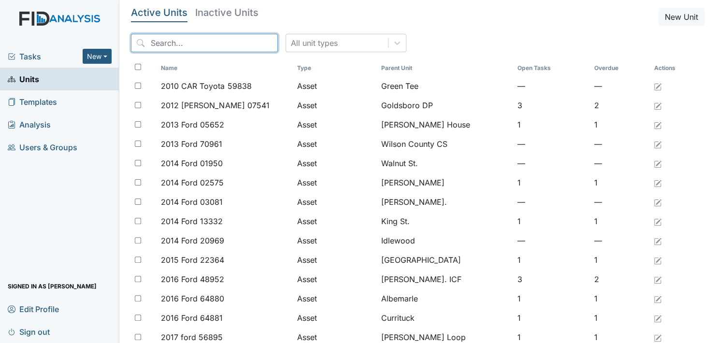
click at [165, 45] on input "search" at bounding box center [204, 43] width 147 height 18
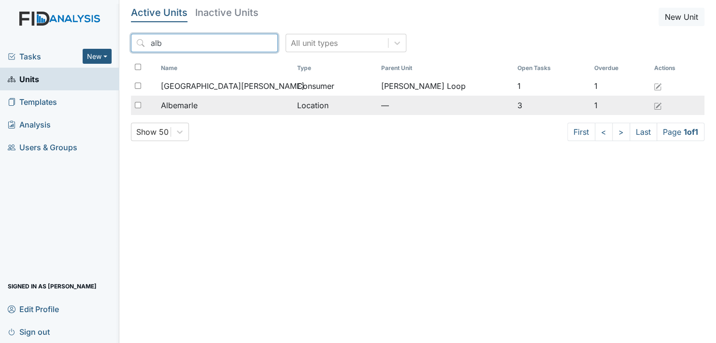
type input "alb"
click at [194, 105] on span "Albemarle" at bounding box center [179, 106] width 37 height 12
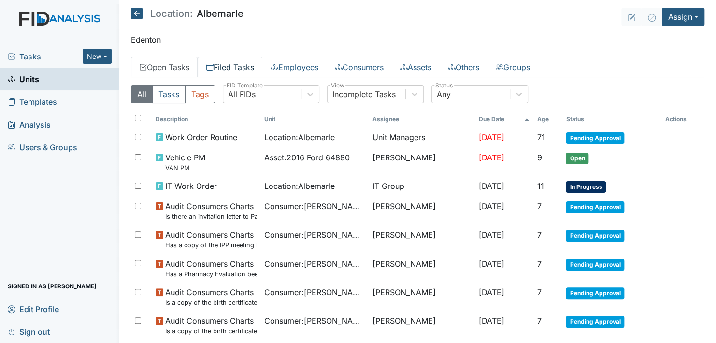
click at [229, 71] on link "Filed Tasks" at bounding box center [230, 67] width 65 height 20
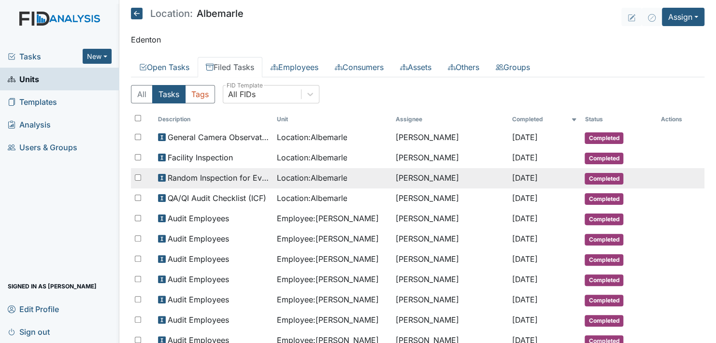
click at [598, 175] on span "Completed" at bounding box center [604, 179] width 39 height 12
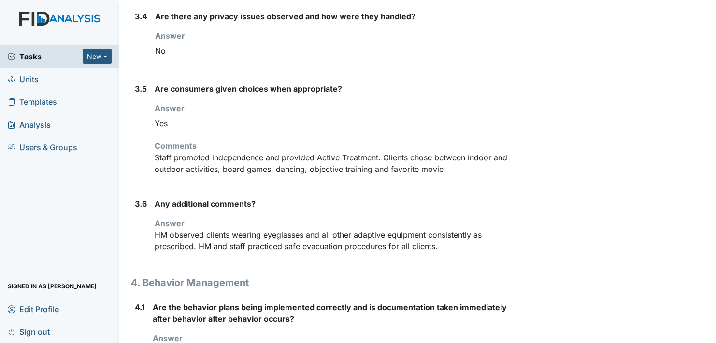
scroll to position [2320, 0]
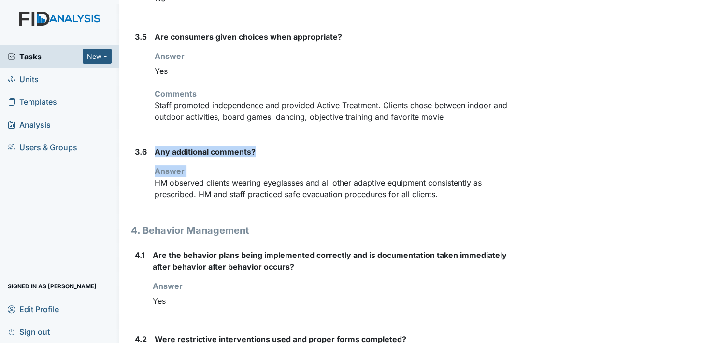
drag, startPoint x: 150, startPoint y: 175, endPoint x: 156, endPoint y: 177, distance: 5.5
click at [156, 177] on div "3.6 Any additional comments? Answer HM observed clients wearing eyeglasses and …" at bounding box center [320, 177] width 378 height 62
drag, startPoint x: 325, startPoint y: 145, endPoint x: 315, endPoint y: 149, distance: 11.5
click at [325, 146] on strong "Any additional comments?" at bounding box center [332, 152] width 354 height 12
drag, startPoint x: 561, startPoint y: 139, endPoint x: 541, endPoint y: 71, distance: 71.3
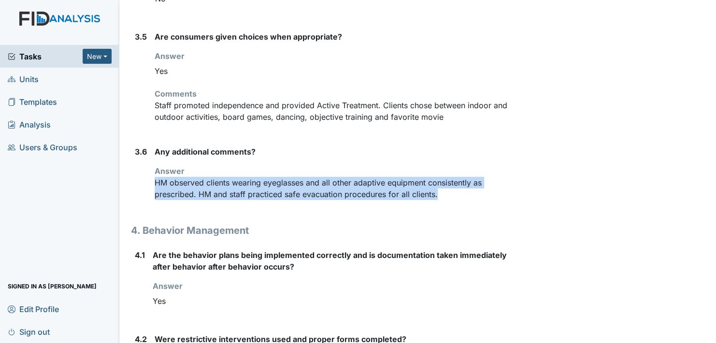
drag, startPoint x: 155, startPoint y: 174, endPoint x: 489, endPoint y: 201, distance: 335.1
click at [489, 201] on div "Any additional comments? Answer HM observed clients wearing eyeglasses and all …" at bounding box center [332, 177] width 354 height 62
copy p "HM observed clients wearing eyeglasses and all other adaptive equipment consist…"
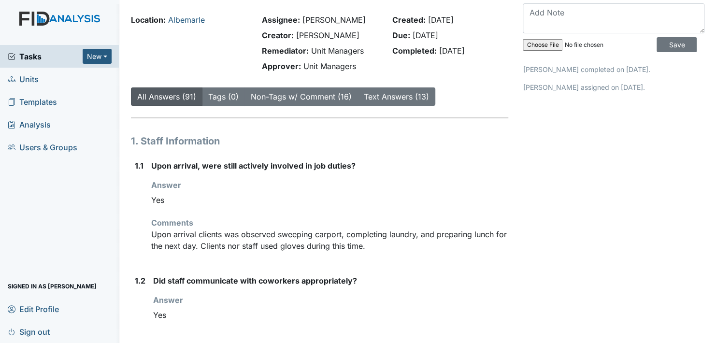
scroll to position [0, 0]
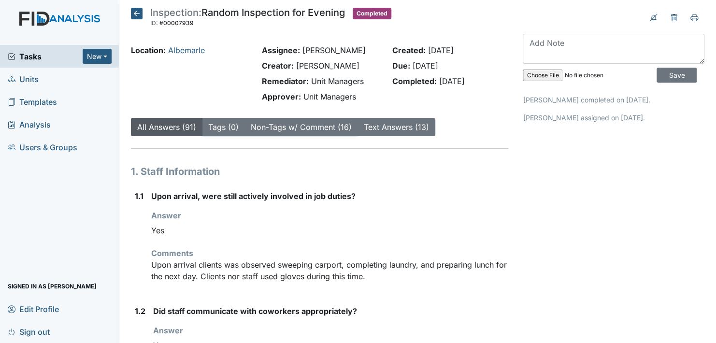
click at [138, 11] on icon at bounding box center [137, 14] width 12 height 12
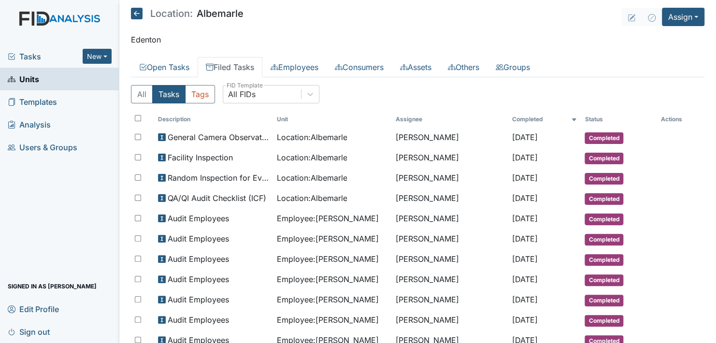
click at [40, 79] on link "Units" at bounding box center [59, 79] width 119 height 23
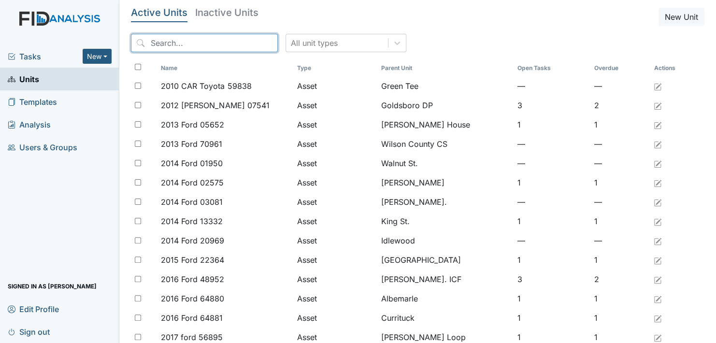
click at [178, 44] on input "search" at bounding box center [204, 43] width 147 height 18
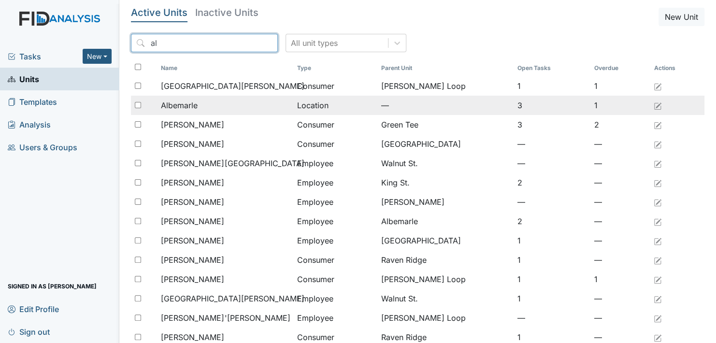
type input "al"
click at [187, 101] on span "Albemarle" at bounding box center [179, 106] width 37 height 12
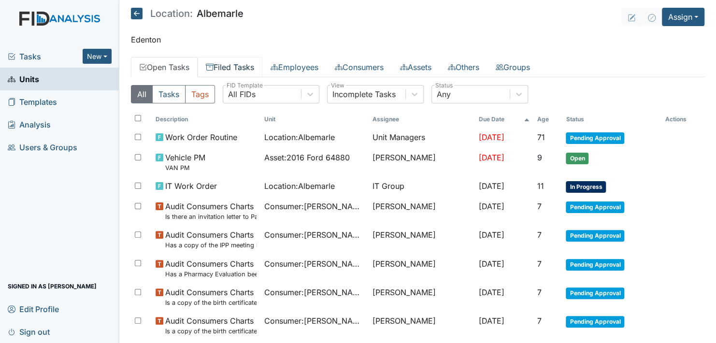
click at [244, 65] on link "Filed Tasks" at bounding box center [230, 67] width 65 height 20
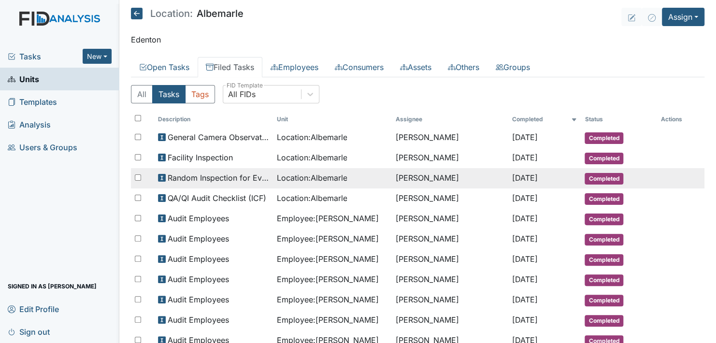
click at [605, 179] on span "Completed" at bounding box center [604, 179] width 39 height 12
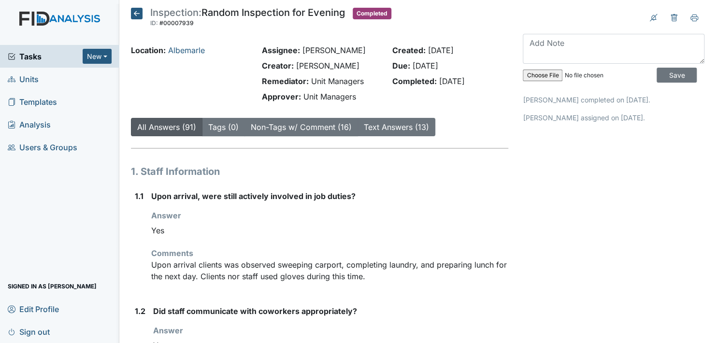
click at [135, 12] on icon at bounding box center [137, 14] width 12 height 12
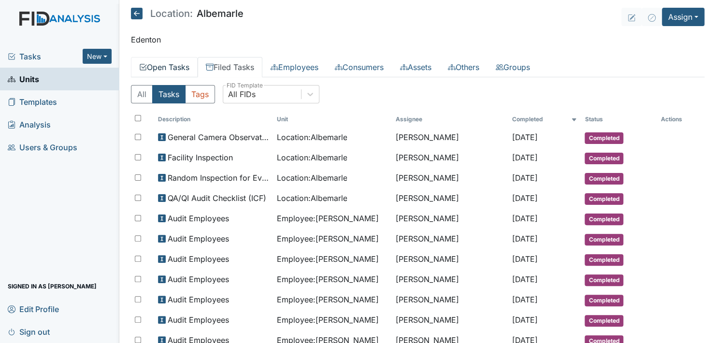
click at [151, 65] on link "Open Tasks" at bounding box center [164, 67] width 67 height 20
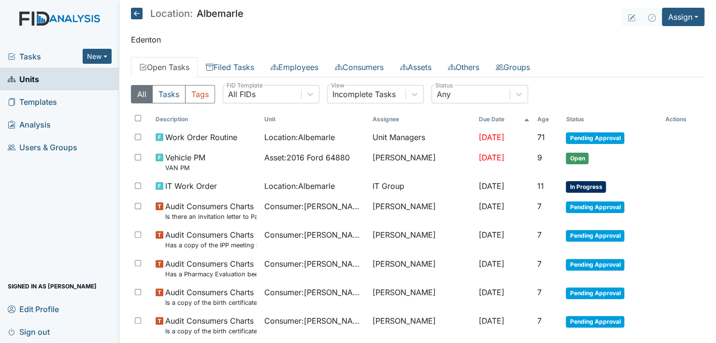
click at [39, 81] on span "Units" at bounding box center [23, 79] width 31 height 15
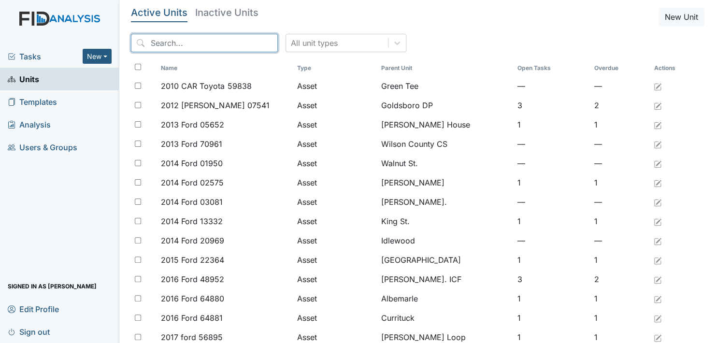
click at [149, 44] on input "search" at bounding box center [204, 43] width 147 height 18
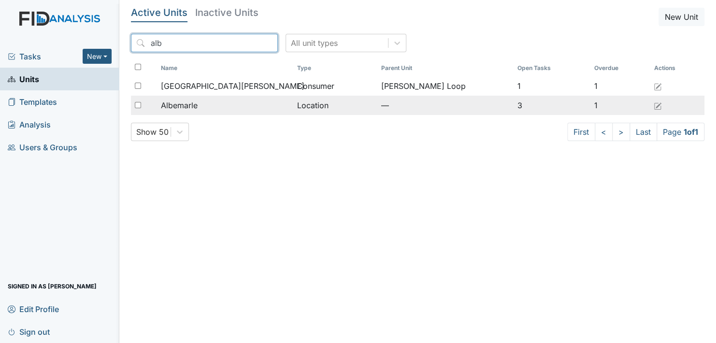
type input "alb"
click at [192, 102] on span "Albemarle" at bounding box center [179, 106] width 37 height 12
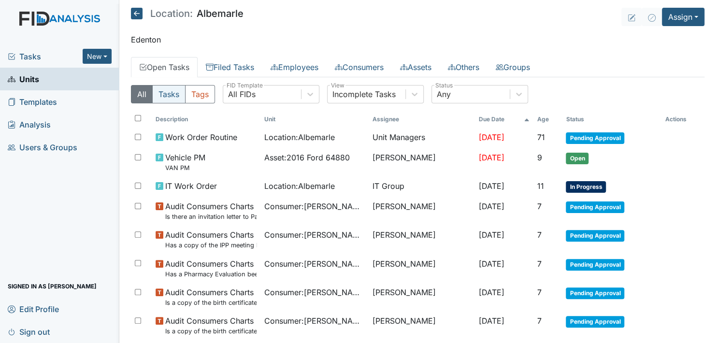
click at [168, 95] on button "Tasks" at bounding box center [168, 94] width 33 height 18
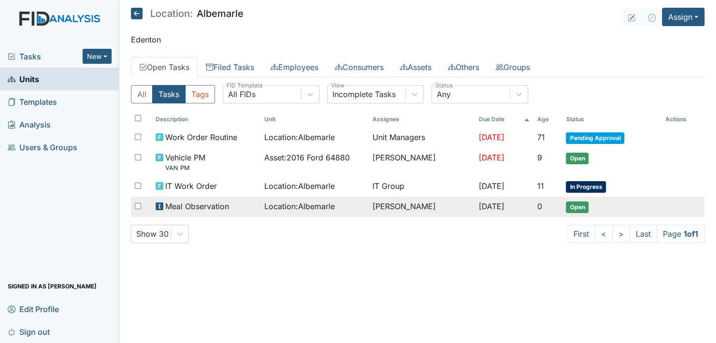
click at [583, 207] on span "Open" at bounding box center [577, 208] width 23 height 12
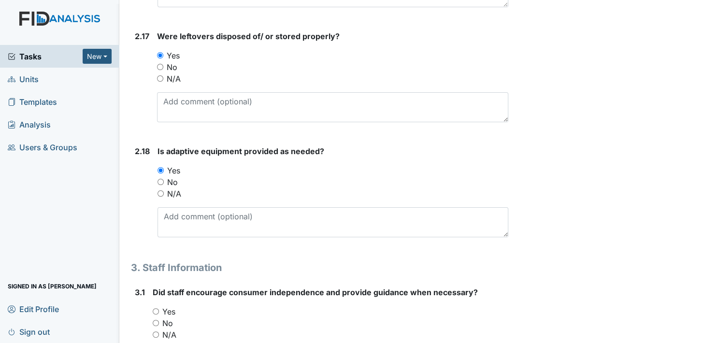
scroll to position [2611, 0]
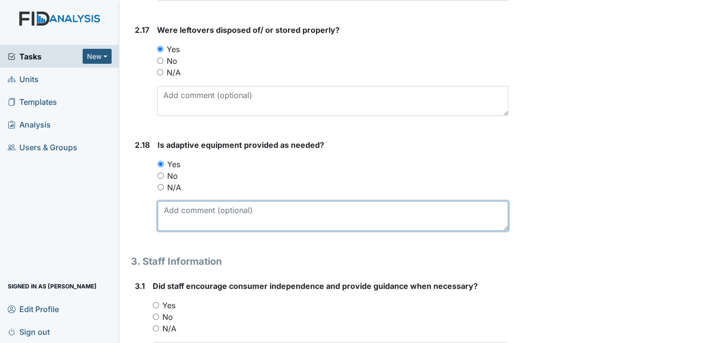
click at [176, 206] on textarea at bounding box center [333, 216] width 351 height 30
paste textarea "HM observed clients wearing eyeglasses and all other adaptive equipment consist…"
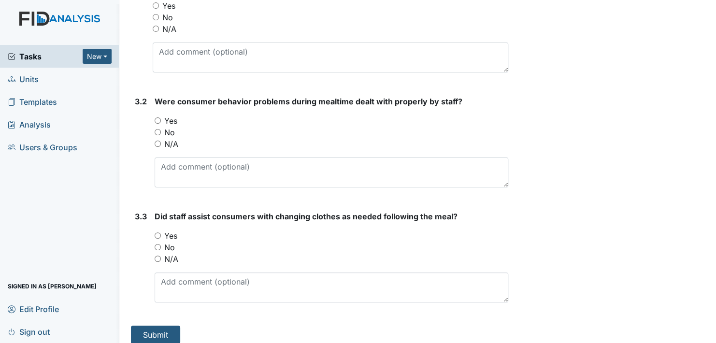
scroll to position [2914, 0]
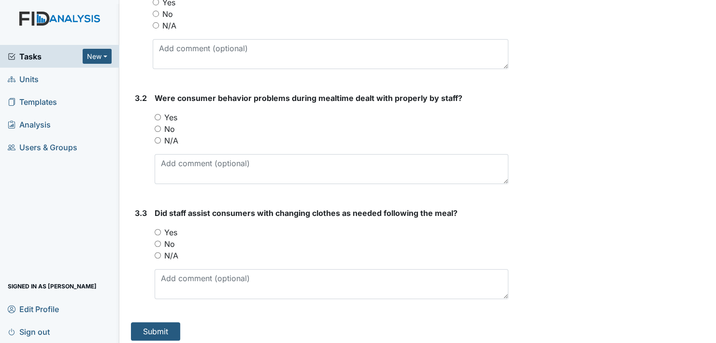
type textarea "HM observed clients wearing eyeglasses and all other adaptive equipment consist…"
click at [157, 229] on input "Yes" at bounding box center [158, 232] width 6 height 6
radio input "true"
click at [157, 114] on input "Yes" at bounding box center [158, 117] width 6 height 6
radio input "true"
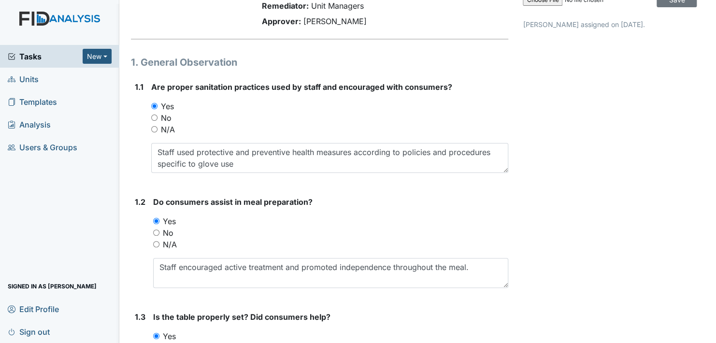
scroll to position [97, 0]
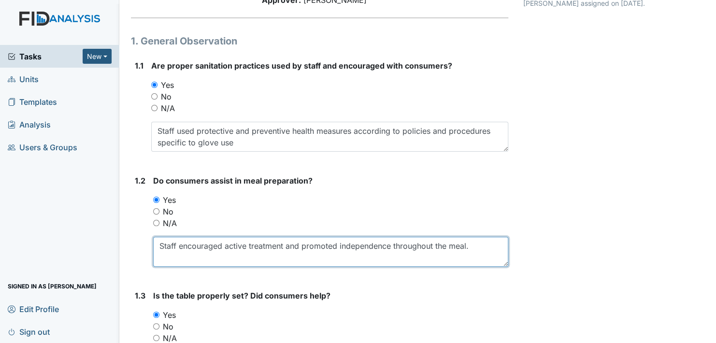
click at [488, 249] on textarea "Staff encouraged active treatment and promoted independence throughout the meal." at bounding box center [330, 252] width 355 height 30
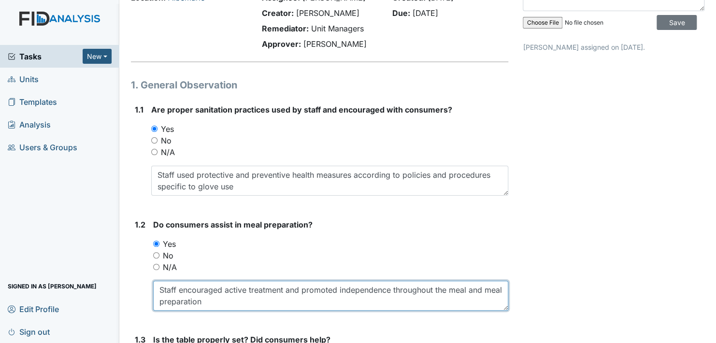
scroll to position [0, 0]
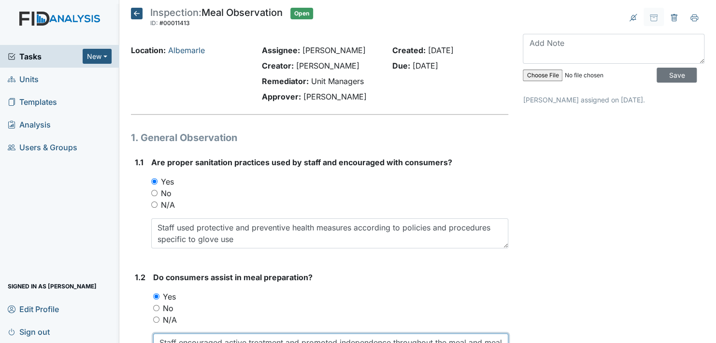
type textarea "Staff encouraged active treatment and promoted independence throughout the meal…"
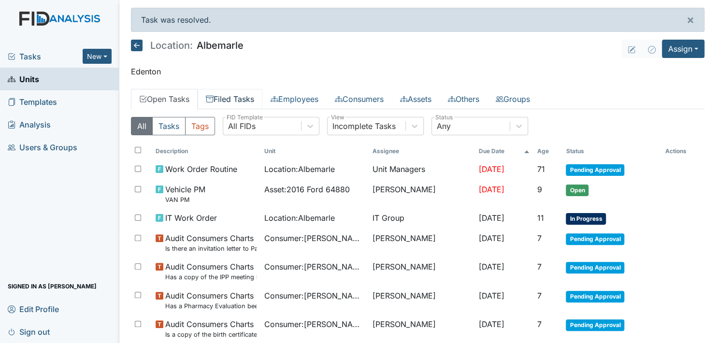
click at [250, 97] on link "Filed Tasks" at bounding box center [230, 99] width 65 height 20
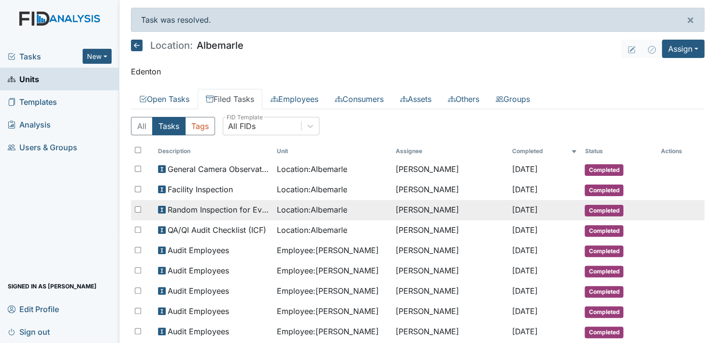
click at [590, 208] on span "Completed" at bounding box center [604, 211] width 39 height 12
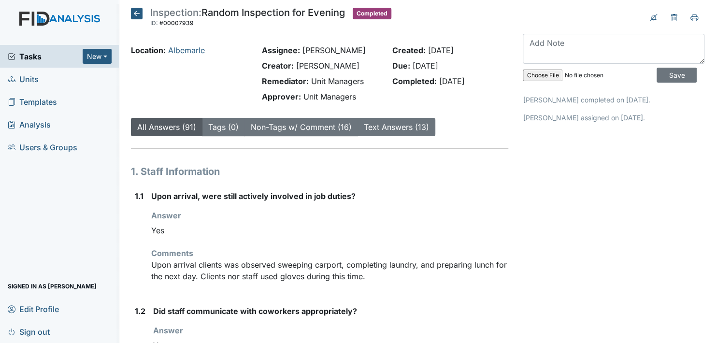
click at [136, 10] on icon at bounding box center [137, 14] width 12 height 12
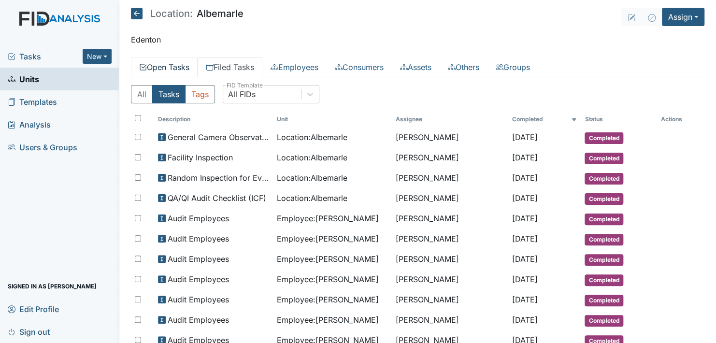
click at [170, 65] on link "Open Tasks" at bounding box center [164, 67] width 67 height 20
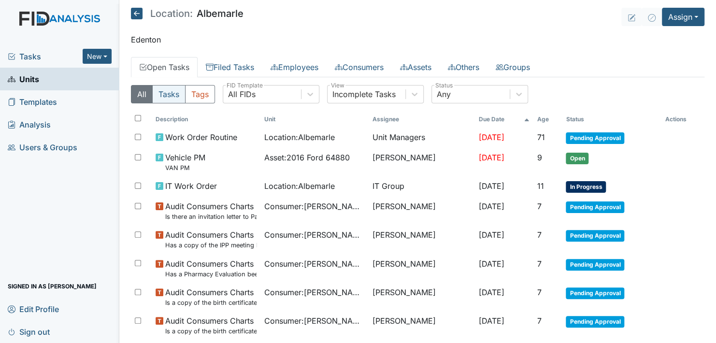
click at [175, 95] on button "Tasks" at bounding box center [168, 94] width 33 height 18
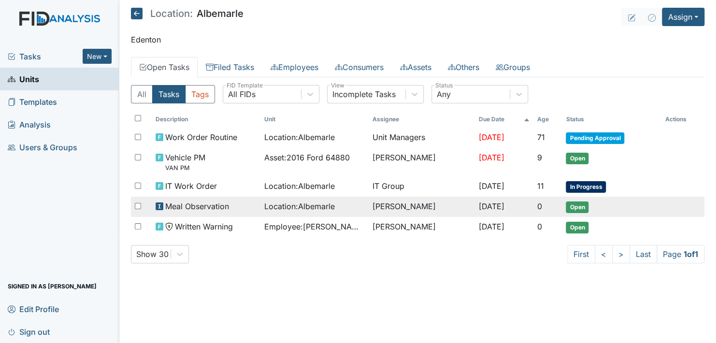
click at [578, 206] on span "Open" at bounding box center [577, 208] width 23 height 12
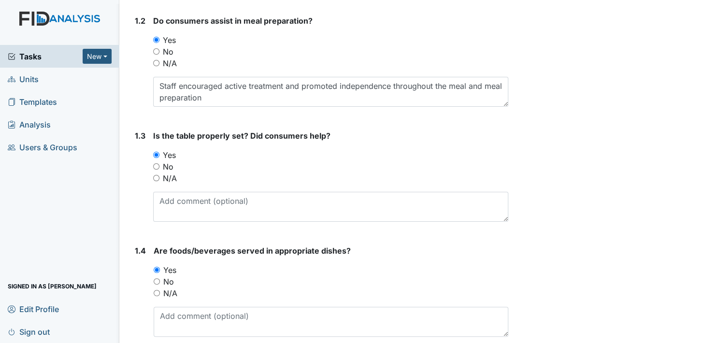
scroll to position [242, 0]
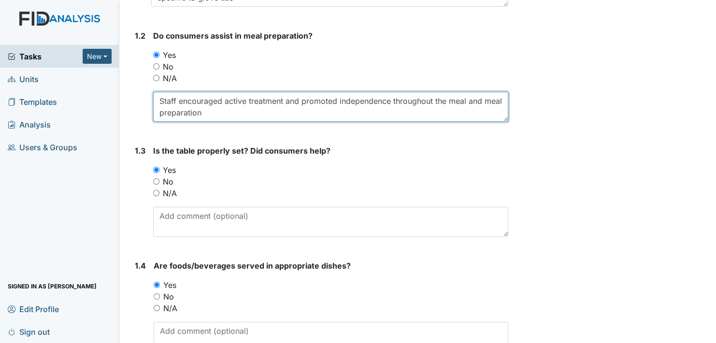
click at [222, 113] on textarea "Staff encouraged active treatment and promoted independence throughout the meal…" at bounding box center [330, 107] width 355 height 30
drag, startPoint x: 370, startPoint y: 116, endPoint x: 383, endPoint y: 111, distance: 13.3
click at [371, 115] on textarea "Staff encouraged active treatment and promoted independence throughout the meal…" at bounding box center [330, 107] width 355 height 30
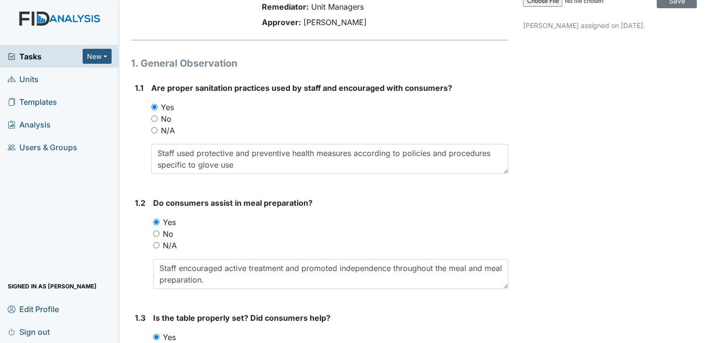
scroll to position [158, 0]
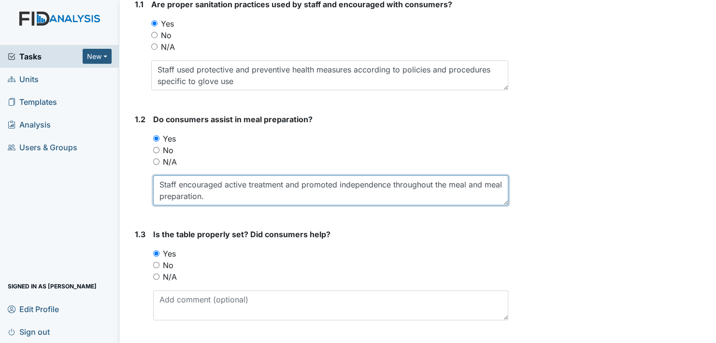
click at [238, 198] on textarea "Staff encouraged active treatment and promoted independence throughout the meal…" at bounding box center [330, 190] width 355 height 30
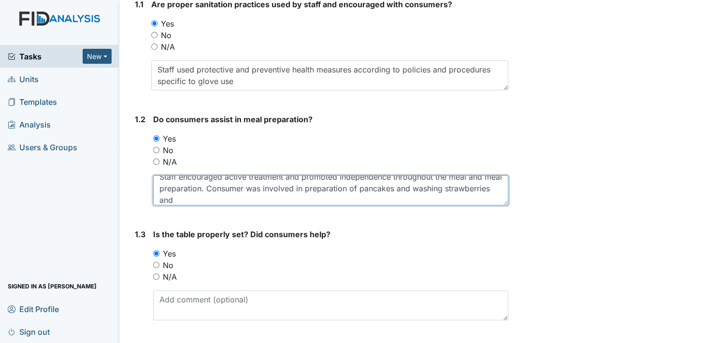
click at [413, 187] on textarea "Staff encouraged active treatment and promoted independence throughout the meal…" at bounding box center [330, 190] width 355 height 30
drag, startPoint x: 432, startPoint y: 188, endPoint x: 446, endPoint y: 216, distance: 31.6
click at [432, 188] on textarea "Staff encouraged active treatment and promoted independence throughout the meal…" at bounding box center [330, 190] width 355 height 30
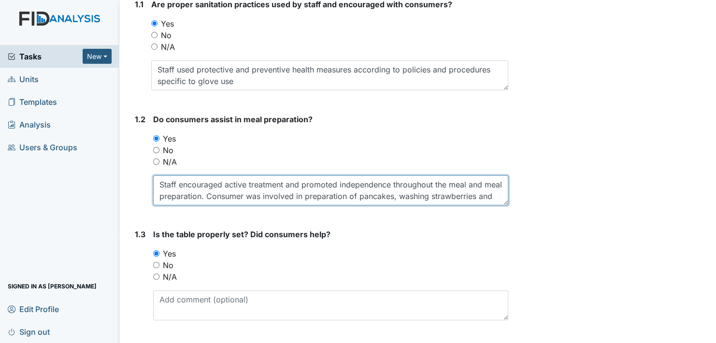
click at [205, 199] on textarea "Staff encouraged active treatment and promoted independence throughout the meal…" at bounding box center [330, 190] width 355 height 30
drag, startPoint x: 241, startPoint y: 194, endPoint x: 291, endPoint y: 214, distance: 53.6
click at [243, 196] on textarea "Staff encouraged active treatment and promoted independence throughout the meal…" at bounding box center [330, 190] width 355 height 30
click at [255, 202] on textarea "Staff encouraged active treatment and promoted independence throughout the meal…" at bounding box center [330, 190] width 355 height 30
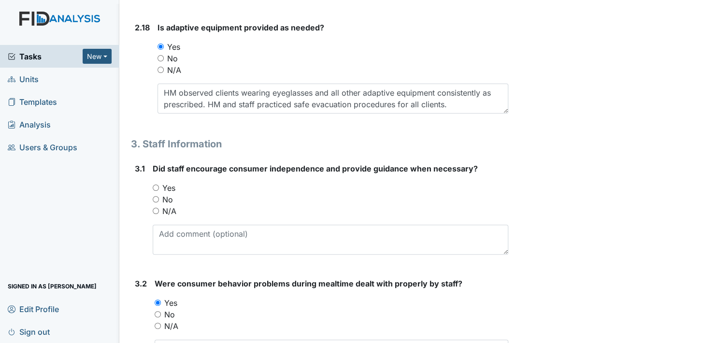
scroll to position [2769, 0]
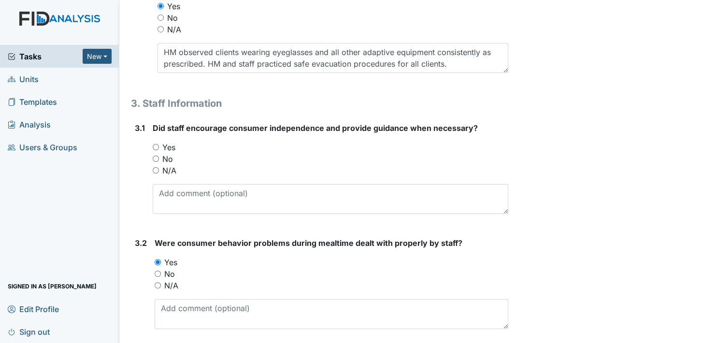
type textarea "Staff encouraged active treatment and promoted independence throughout the meal…"
click at [156, 144] on input "Yes" at bounding box center [156, 147] width 6 height 6
radio input "true"
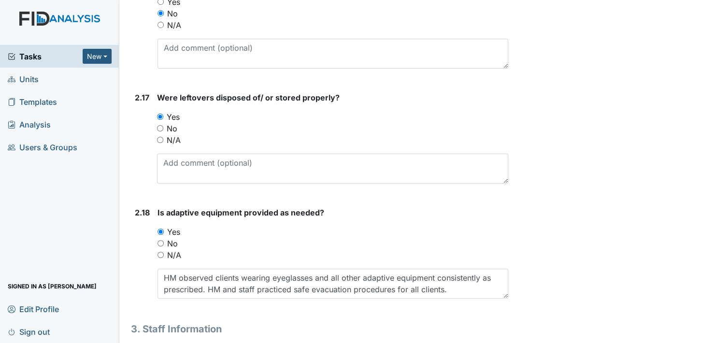
scroll to position [2575, 0]
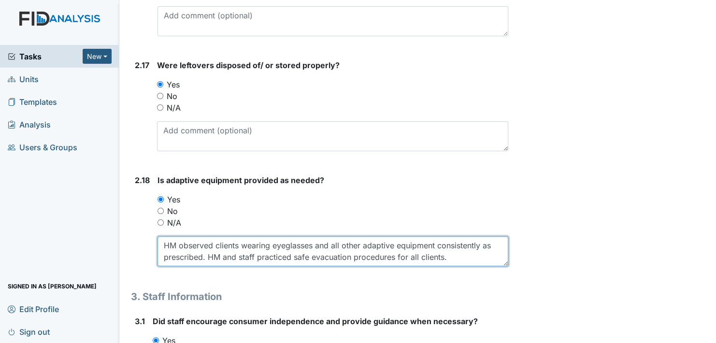
click at [445, 253] on textarea "HM observed clients wearing eyeglasses and all other adaptive equipment consist…" at bounding box center [333, 251] width 351 height 30
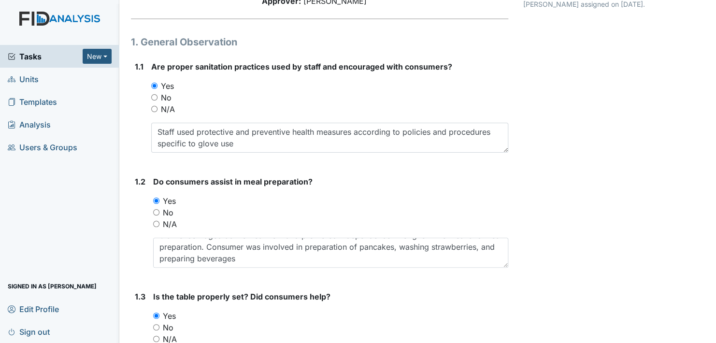
scroll to position [0, 0]
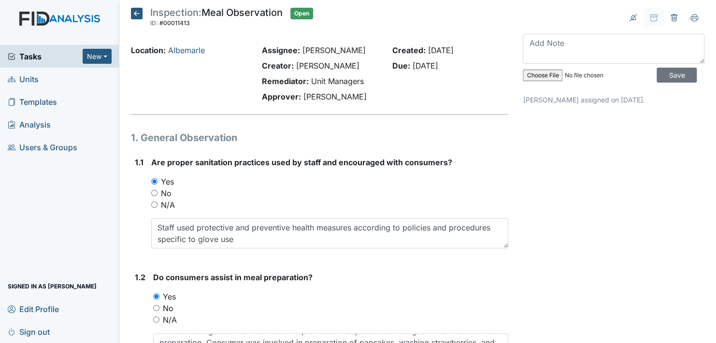
type textarea "HM observed clients wearing eyeglasses and all other adaptive equipment consist…"
